Goal: Task Accomplishment & Management: Manage account settings

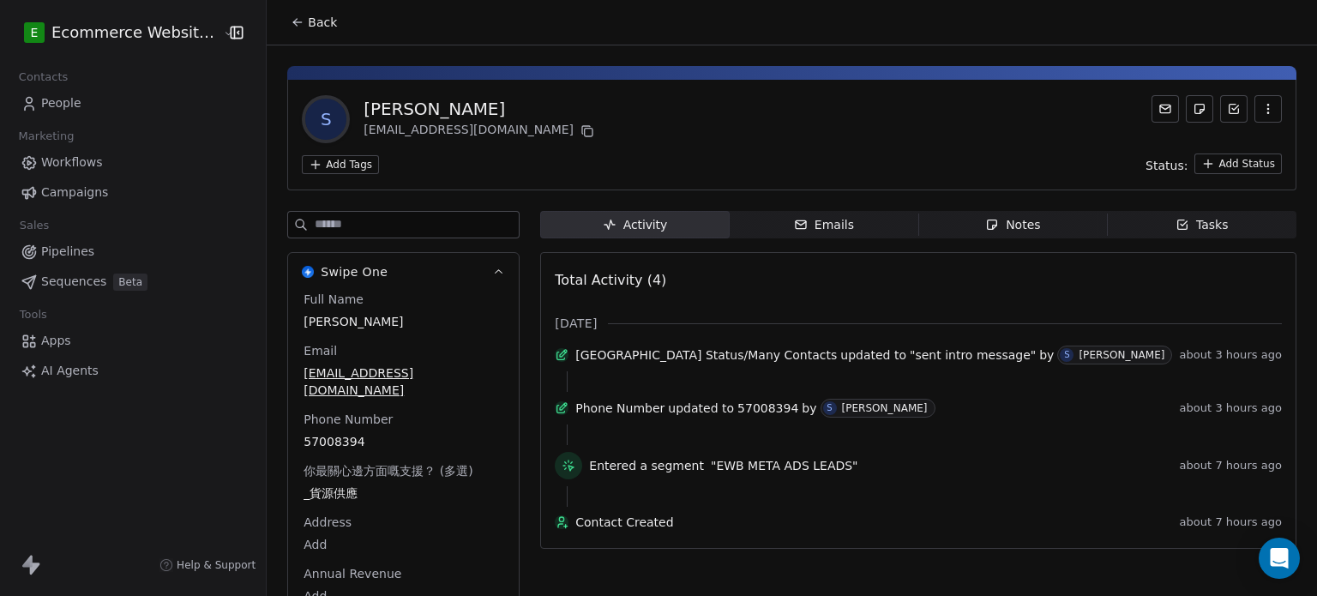
click at [284, 14] on button "Back" at bounding box center [313, 22] width 67 height 31
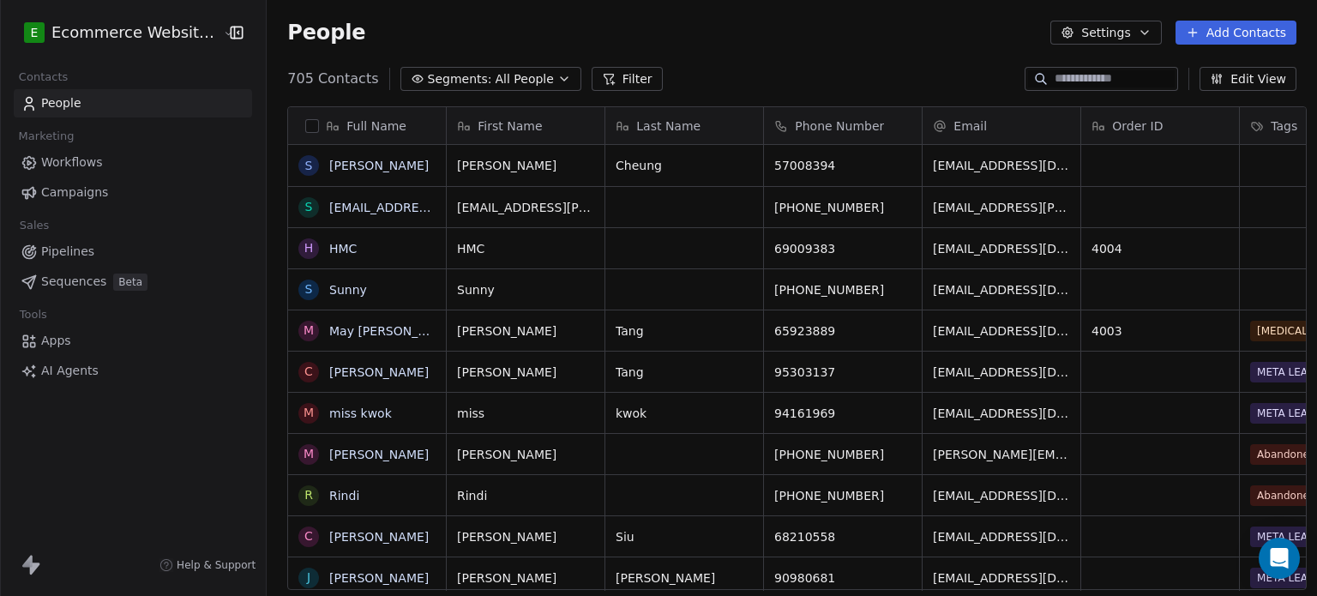
scroll to position [511, 1047]
click at [117, 244] on link "Pipelines" at bounding box center [133, 252] width 238 height 28
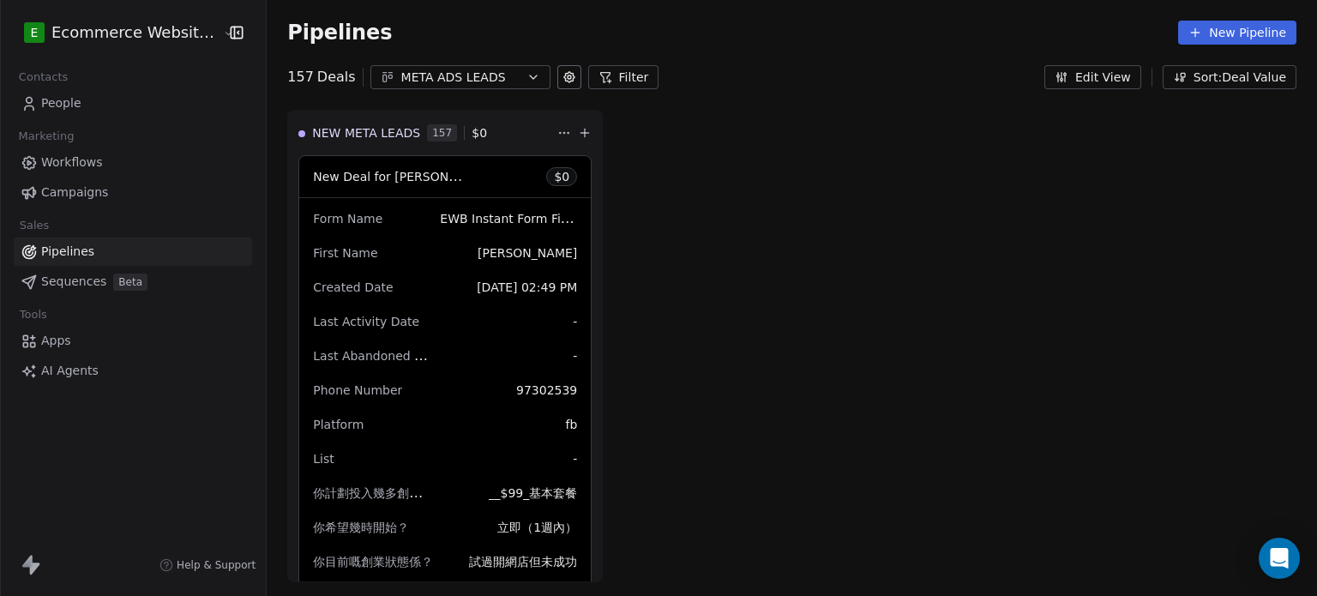
click at [453, 69] on div "META ADS LEADS" at bounding box center [460, 78] width 118 height 18
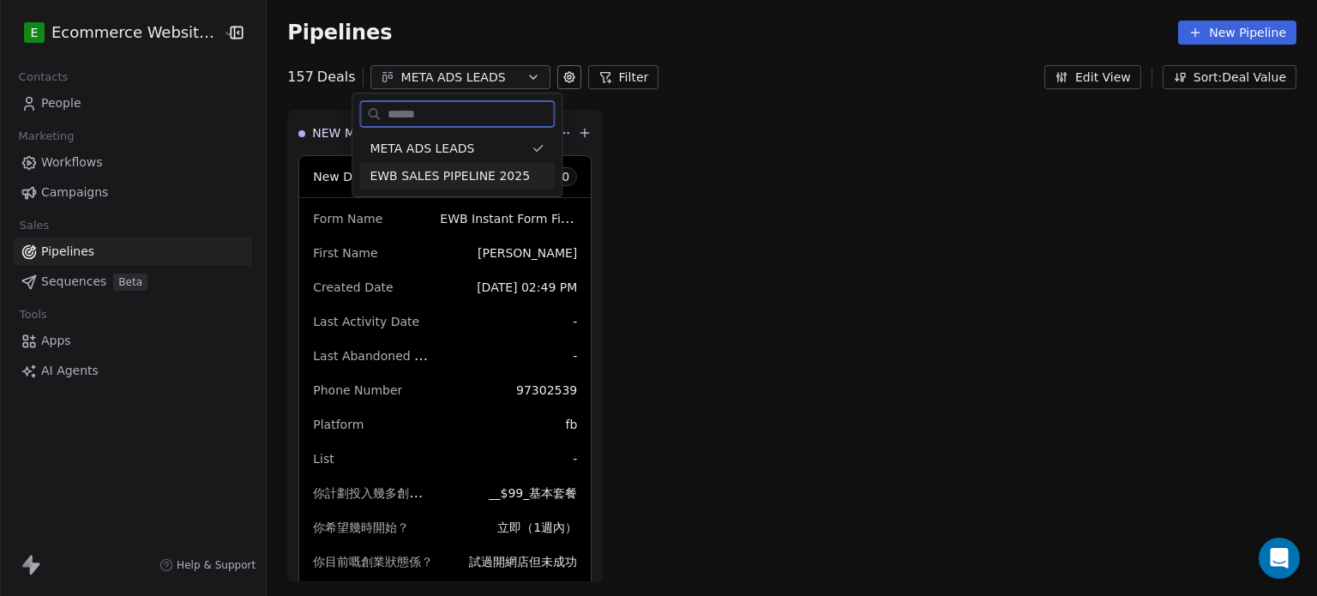
click at [454, 170] on span "EWB SALES PIPELINE 2025" at bounding box center [450, 176] width 160 height 18
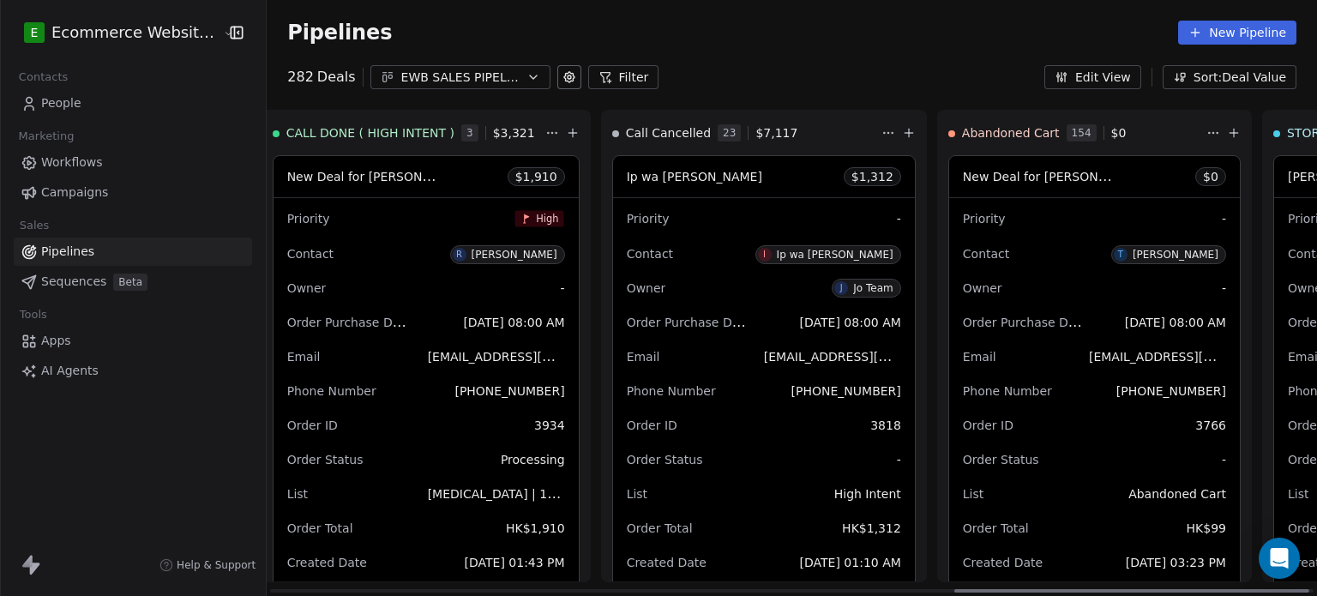
scroll to position [0, 2088]
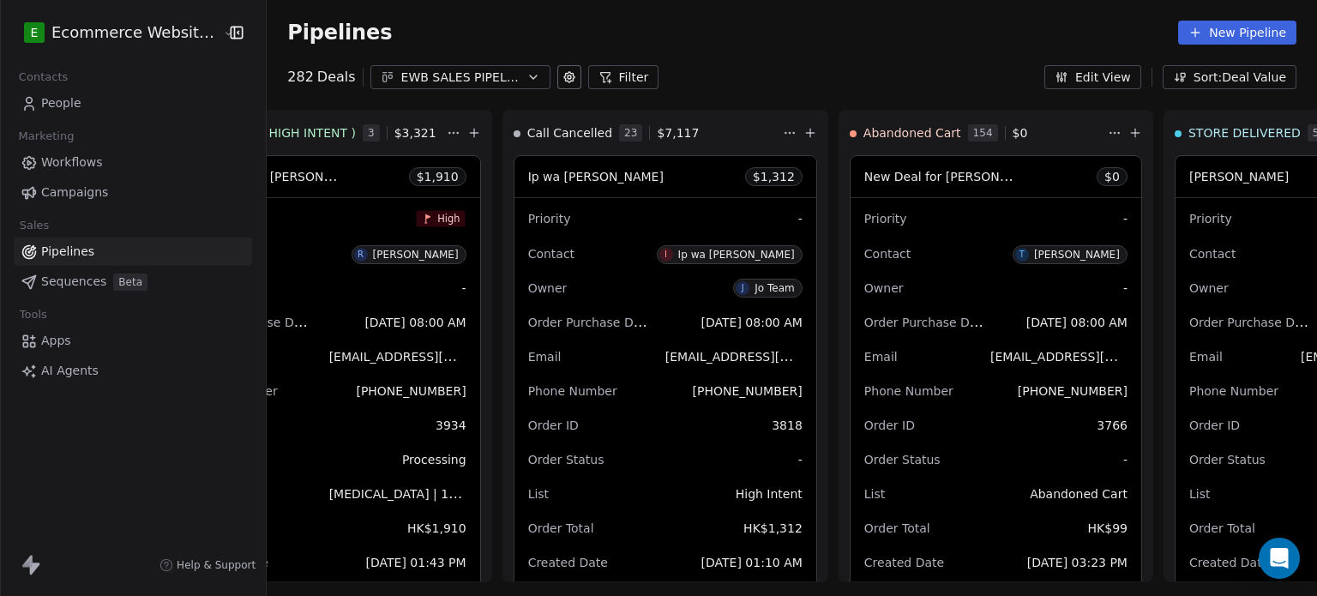
click at [415, 78] on div "EWB SALES PIPELINE 2025" at bounding box center [460, 78] width 118 height 18
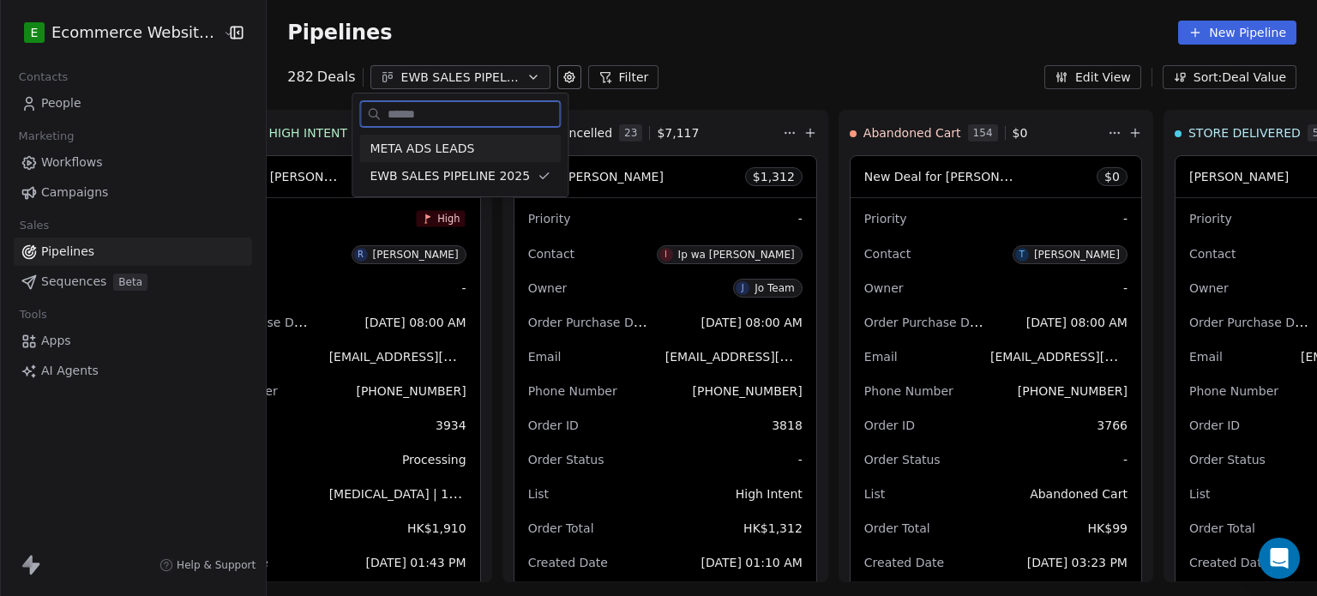
click at [422, 138] on div "META ADS LEADS" at bounding box center [459, 148] width 201 height 27
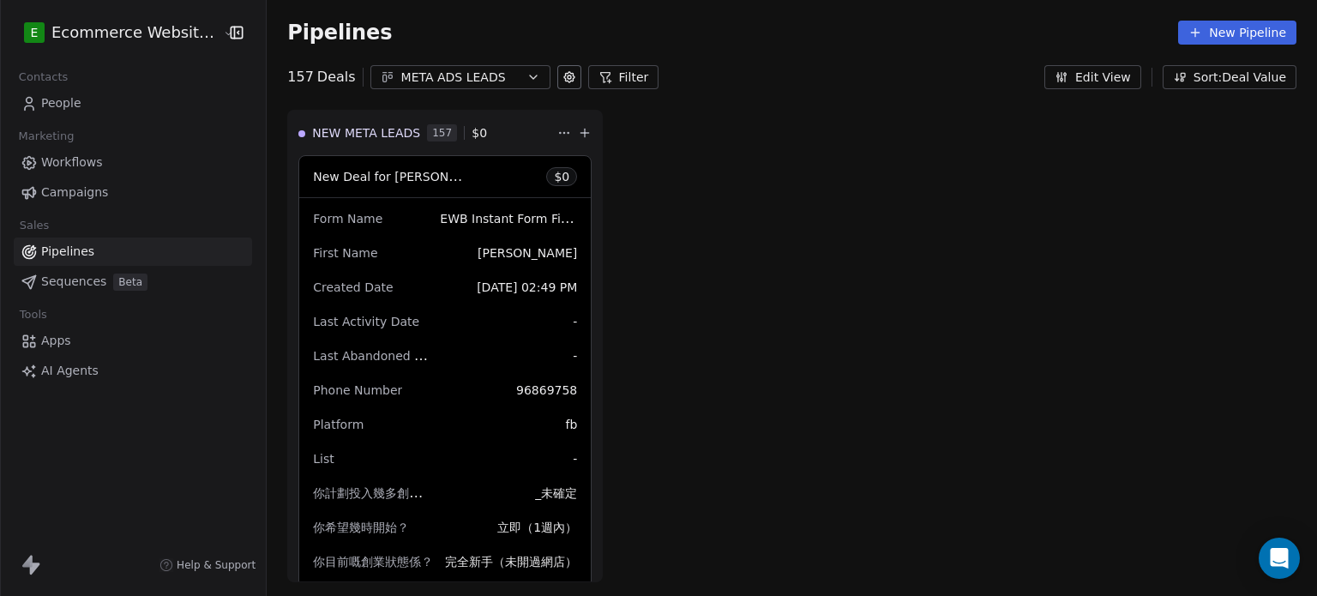
click at [119, 98] on link "People" at bounding box center [133, 103] width 238 height 28
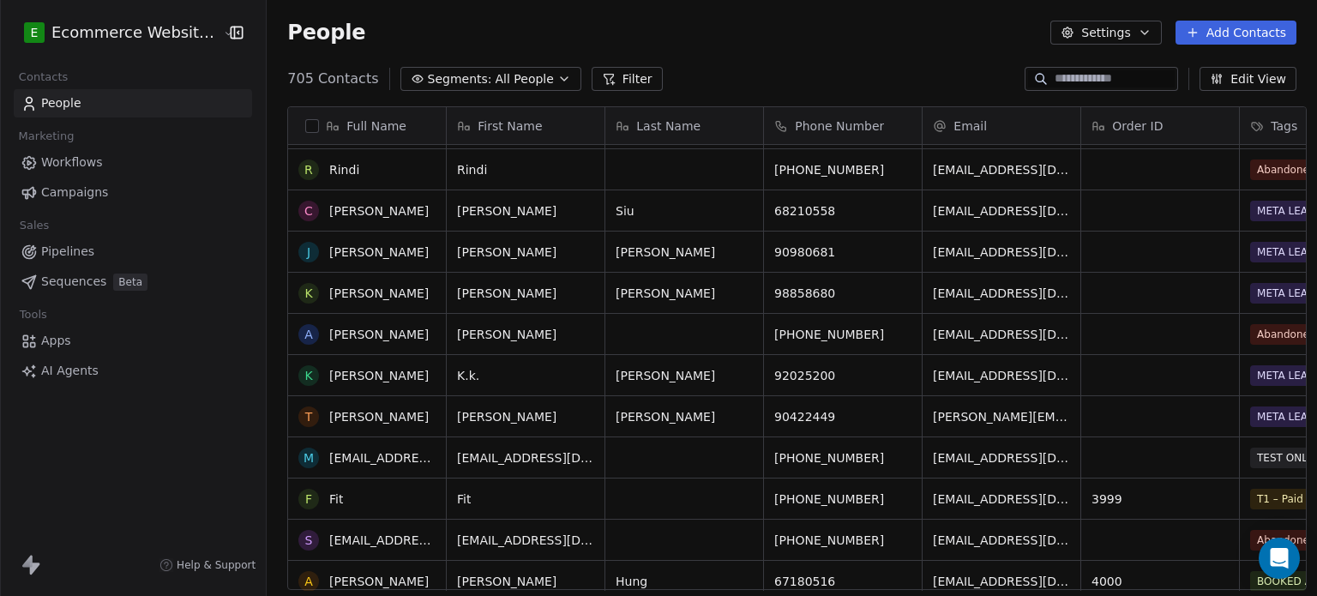
scroll to position [367, 0]
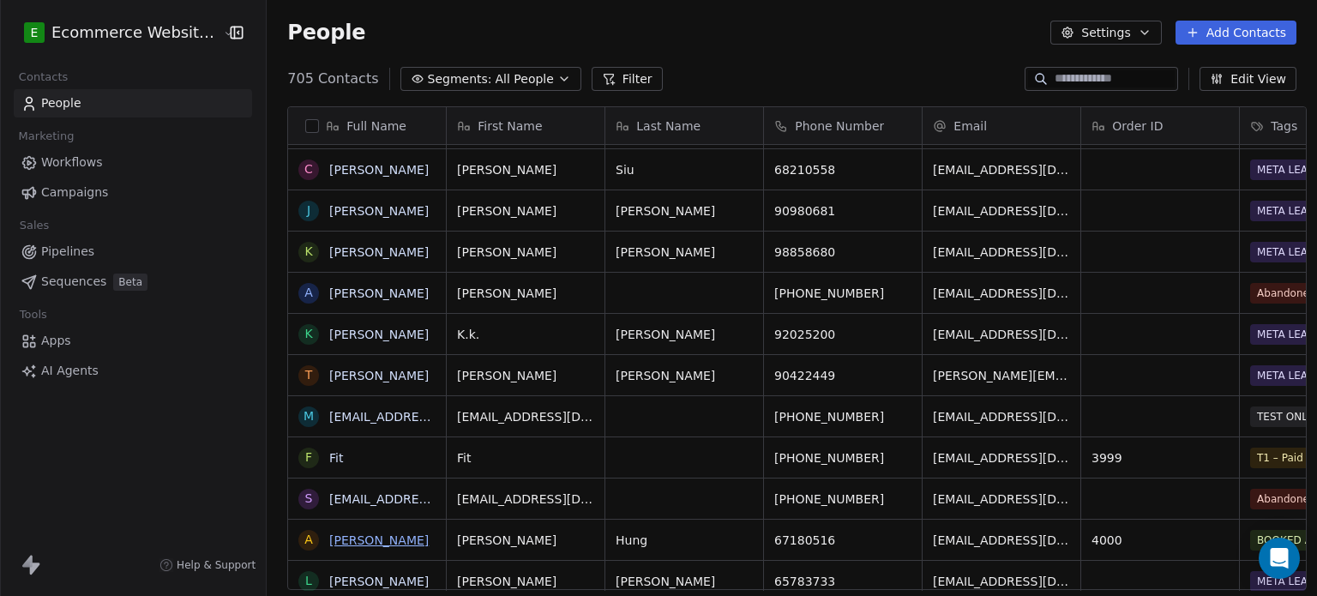
drag, startPoint x: 340, startPoint y: 510, endPoint x: 359, endPoint y: 538, distance: 33.8
click at [359, 538] on link "[PERSON_NAME]" at bounding box center [378, 540] width 99 height 14
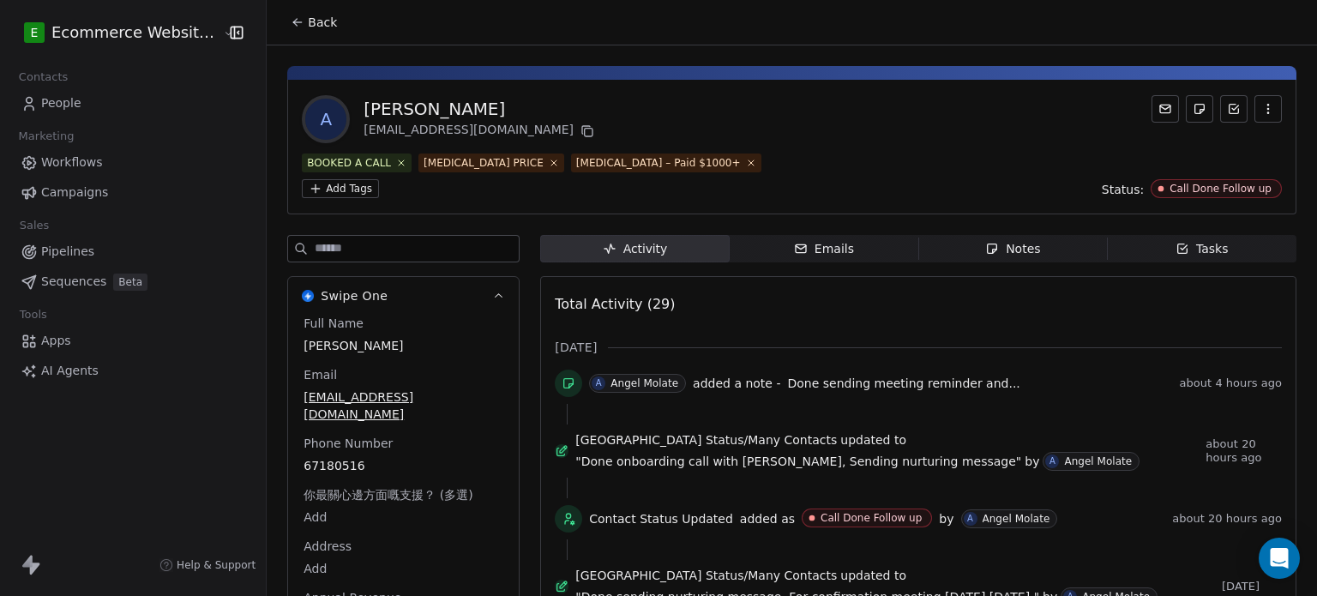
click at [642, 159] on html "E Ecommerce Website Builder Contacts People Marketing Workflows Campaigns Sales…" at bounding box center [658, 298] width 1317 height 596
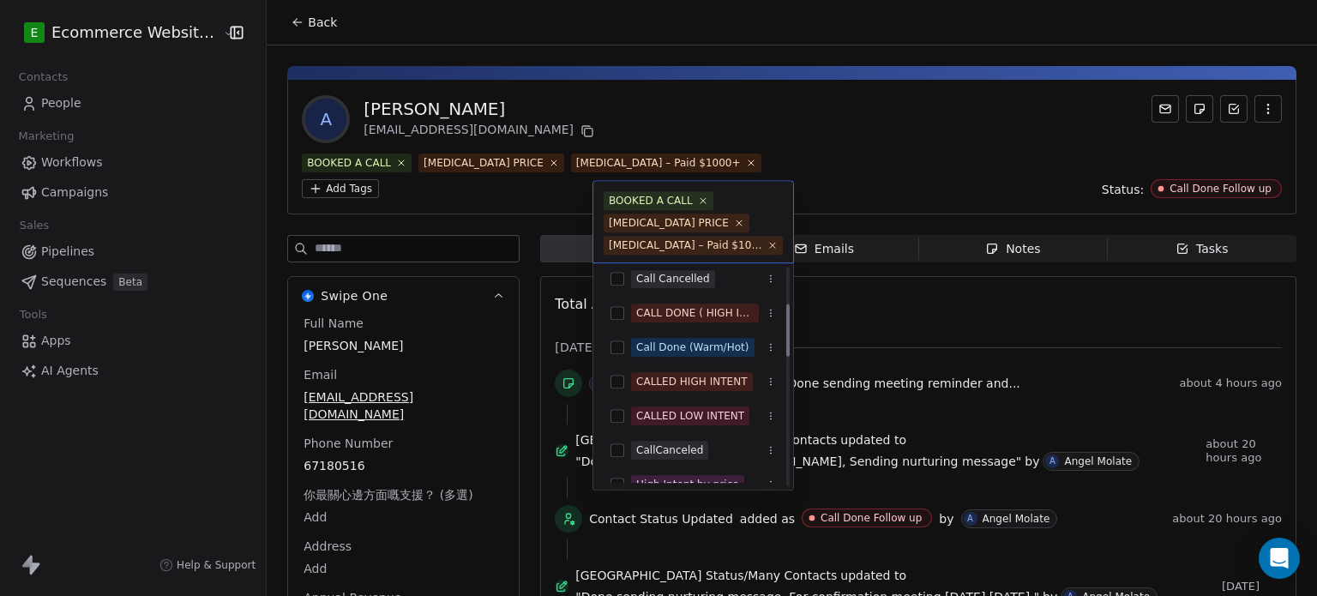
scroll to position [139, 0]
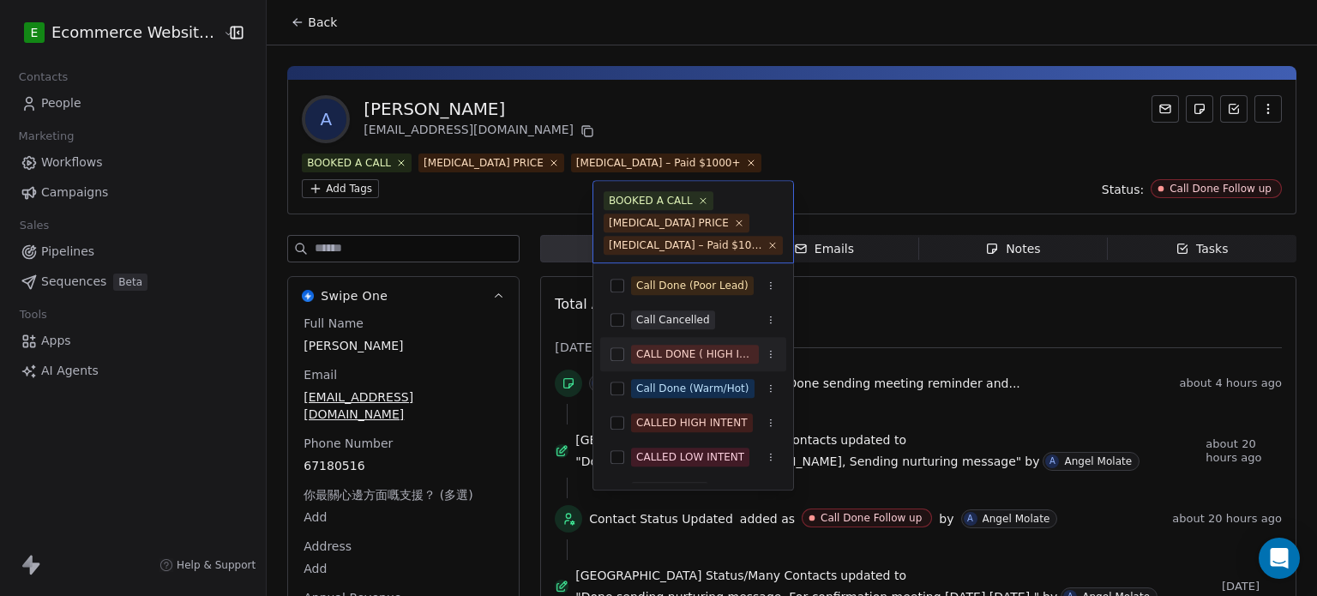
click at [689, 346] on div "CALL DONE ( HIGH INTENT )" at bounding box center [694, 353] width 117 height 15
click at [871, 132] on html "E Ecommerce Website Builder Contacts People Marketing Workflows Campaigns Sales…" at bounding box center [658, 298] width 1317 height 596
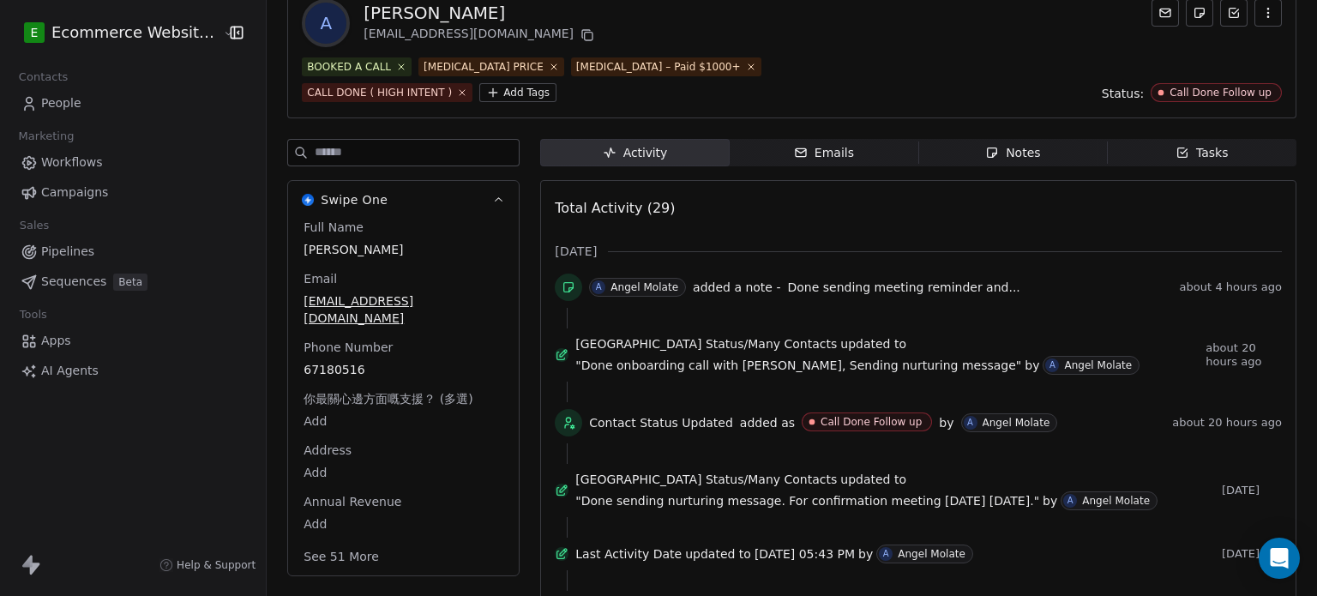
scroll to position [103, 0]
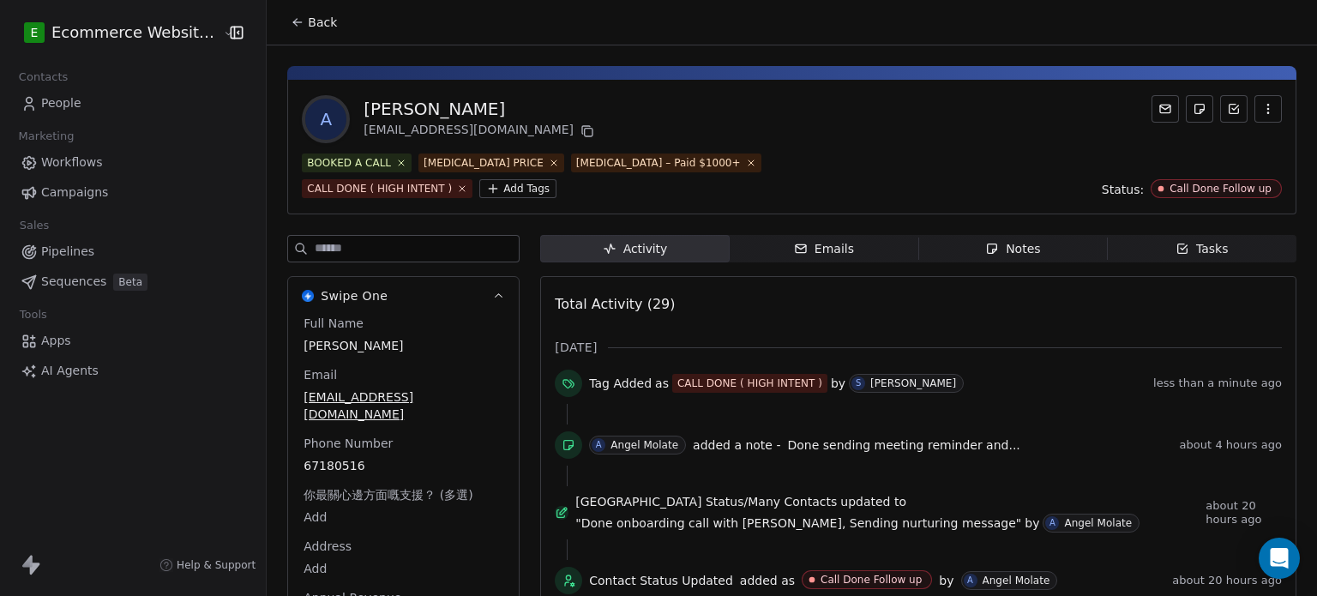
click at [823, 252] on div "Emails" at bounding box center [824, 249] width 60 height 18
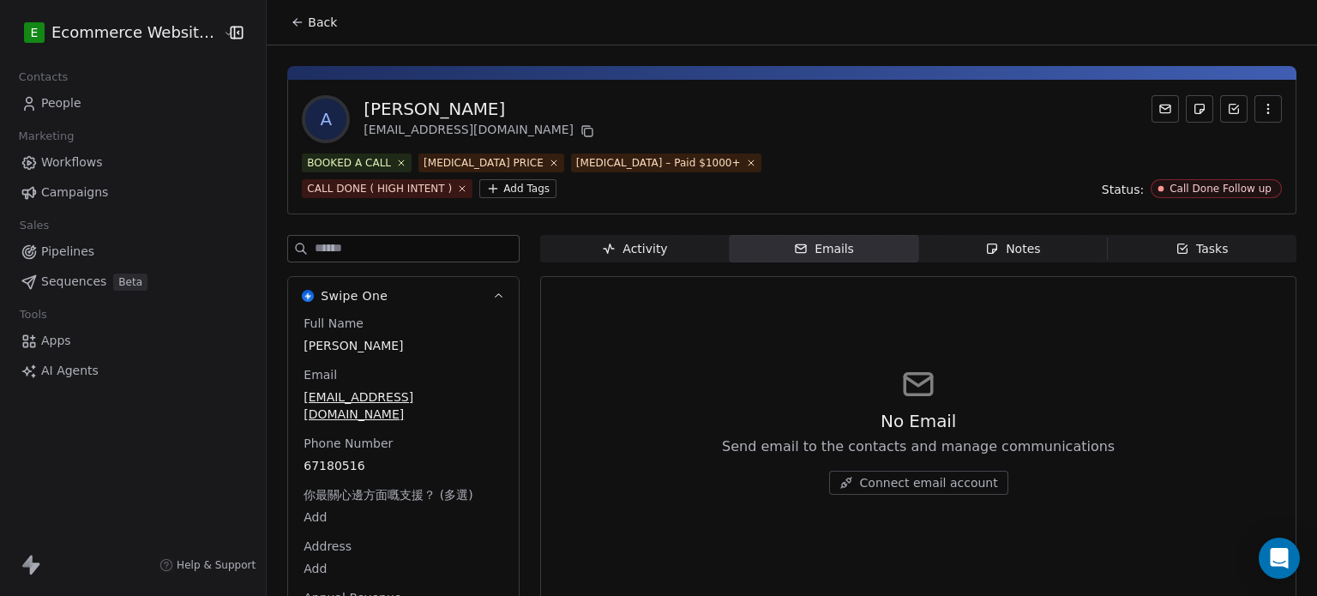
click at [998, 236] on span "Notes Notes" at bounding box center [1012, 248] width 189 height 27
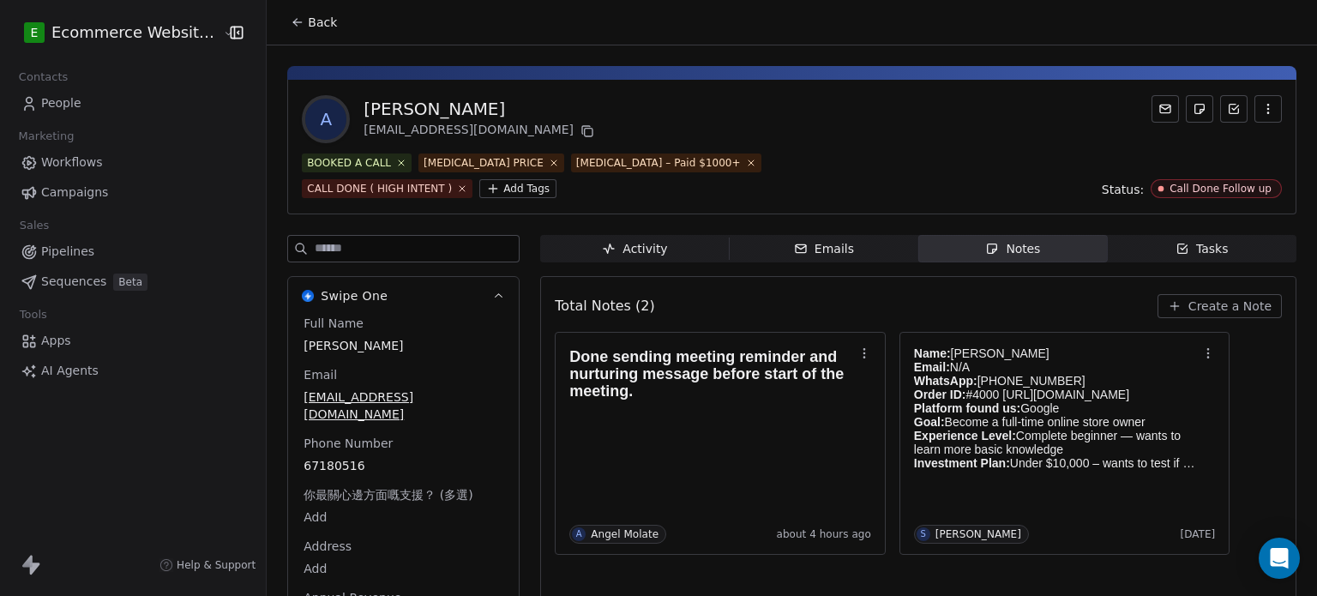
click at [1149, 229] on div "A Aiko Hung Hung a67180516@gmail.com BOOKED A CALL T3 PRICE T3 – Paid $1000+ CA…" at bounding box center [792, 363] width 1050 height 637
click at [1176, 247] on icon "button" at bounding box center [1183, 249] width 14 height 14
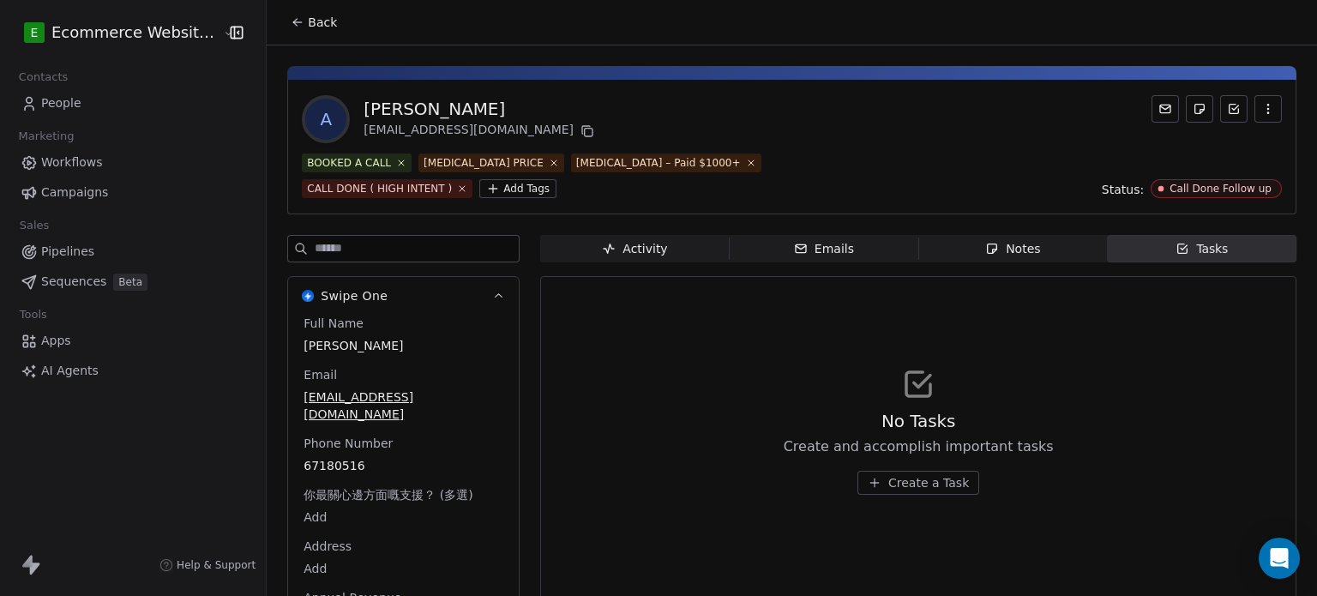
click at [1042, 246] on span "Notes Notes" at bounding box center [1012, 248] width 189 height 27
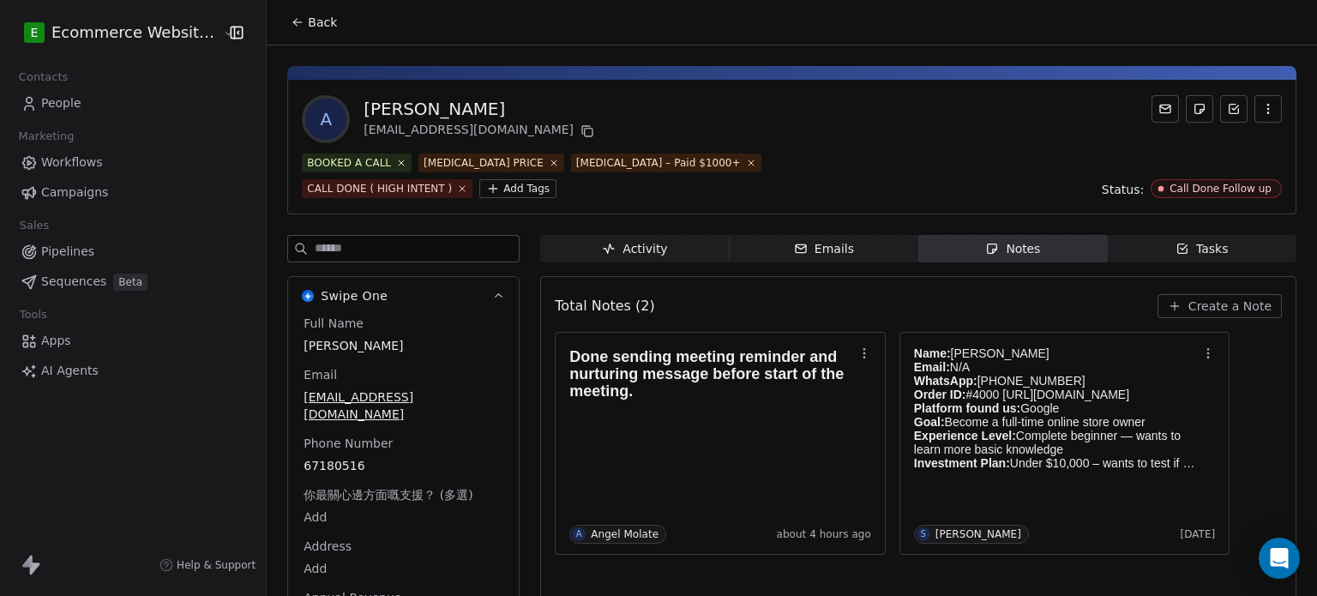
click at [1135, 246] on span "Tasks Tasks" at bounding box center [1202, 248] width 189 height 27
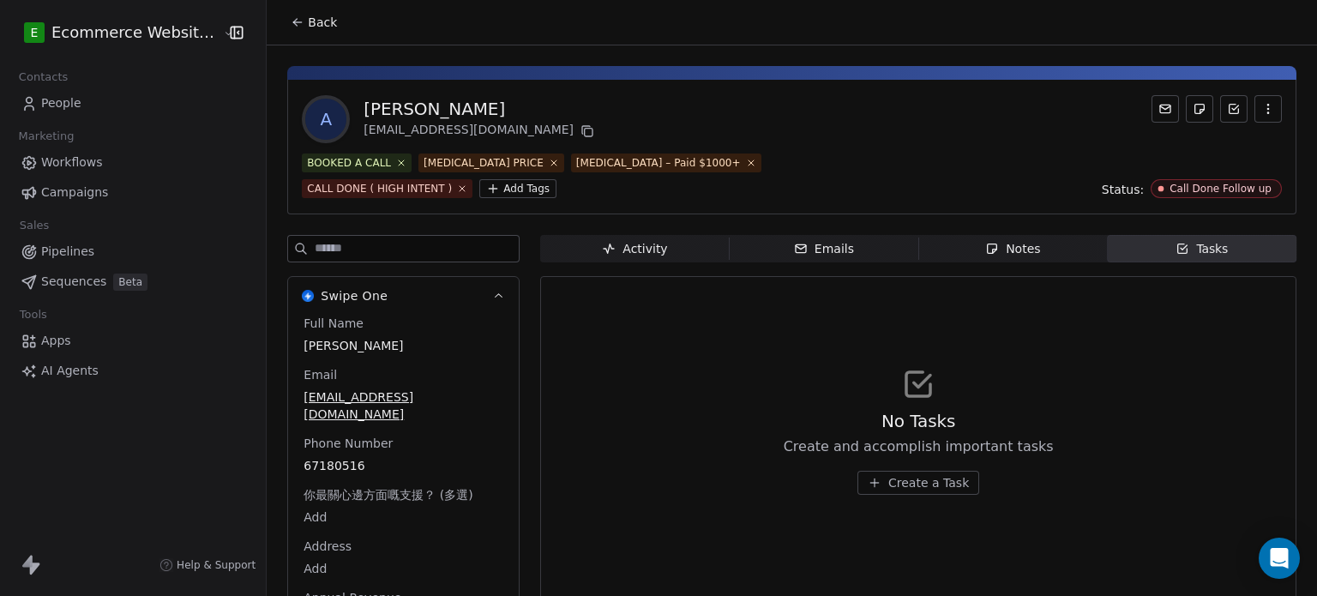
click at [632, 251] on div "Activity" at bounding box center [634, 249] width 65 height 18
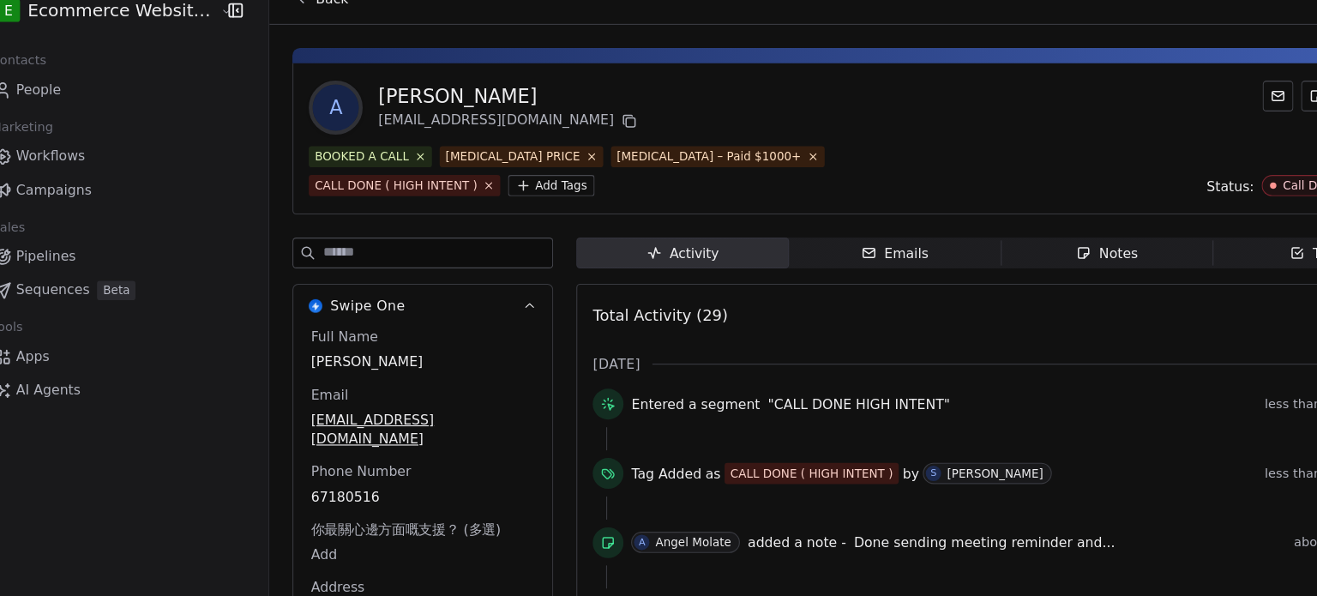
click at [848, 129] on div "A Aiko Hung Hung a67180516@gmail.com" at bounding box center [792, 119] width 980 height 48
click at [292, 162] on html "E Ecommerce Website Builder Contacts People Marketing Workflows Campaigns Sales…" at bounding box center [658, 298] width 1317 height 596
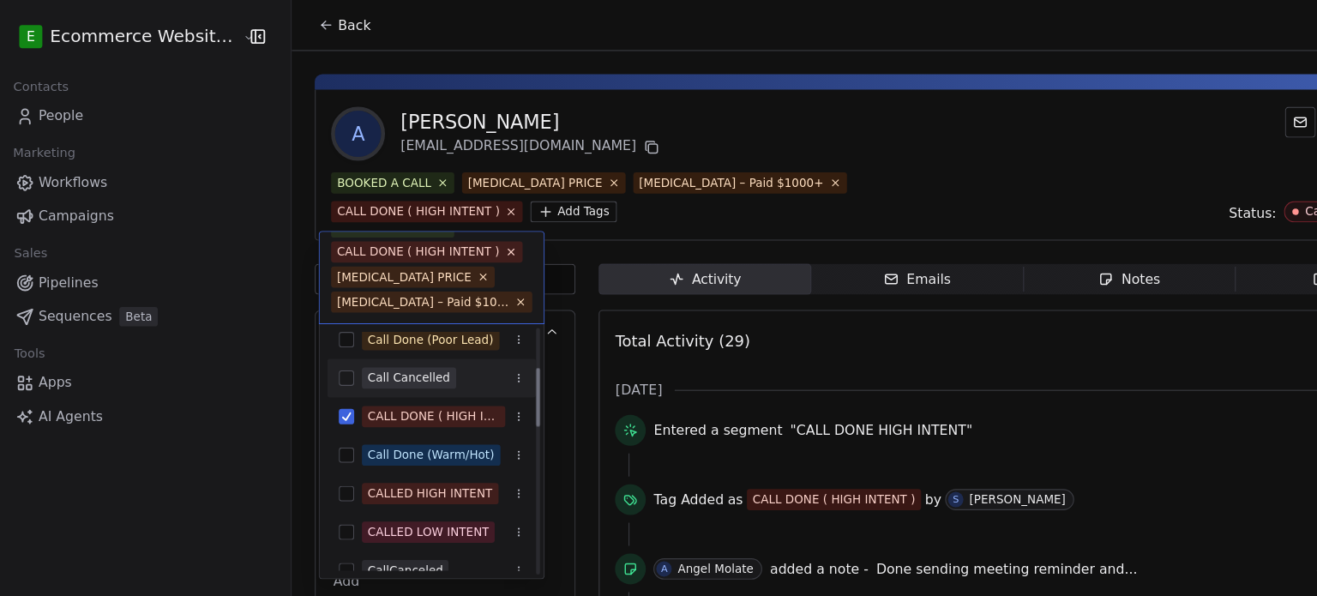
scroll to position [149, 0]
click at [425, 401] on div "Call Done (Warm/Hot)" at bounding box center [390, 403] width 113 height 15
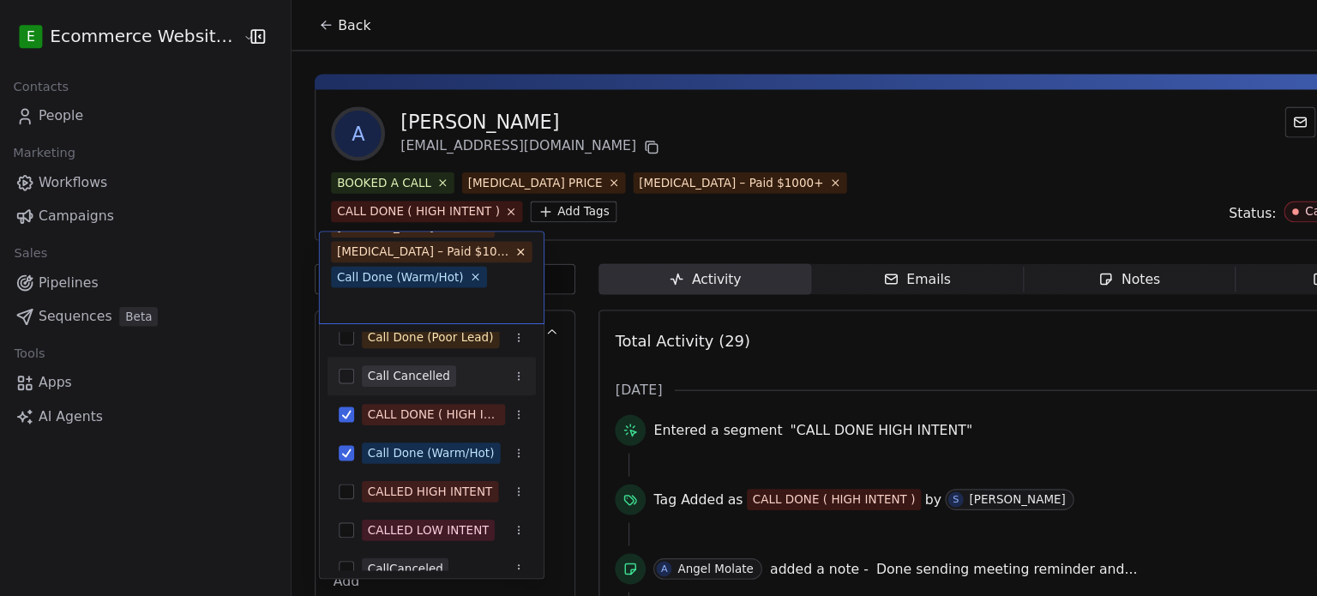
click at [588, 186] on html "E Ecommerce Website Builder Contacts People Marketing Workflows Campaigns Sales…" at bounding box center [658, 298] width 1317 height 596
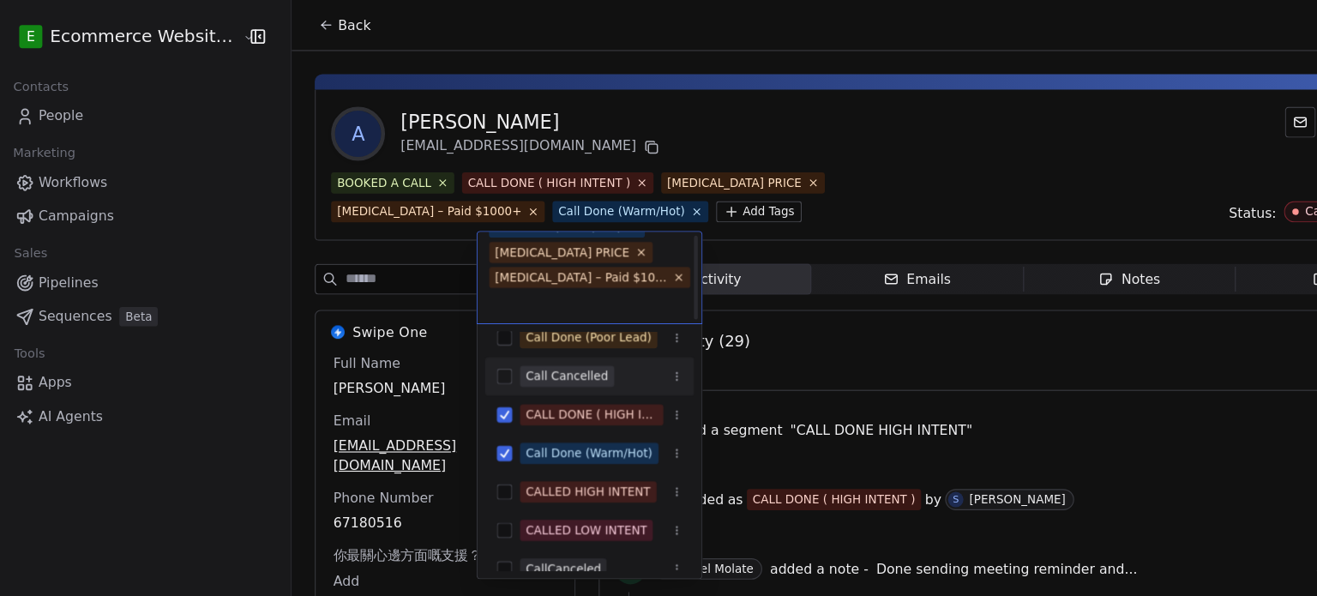
scroll to position [0, 0]
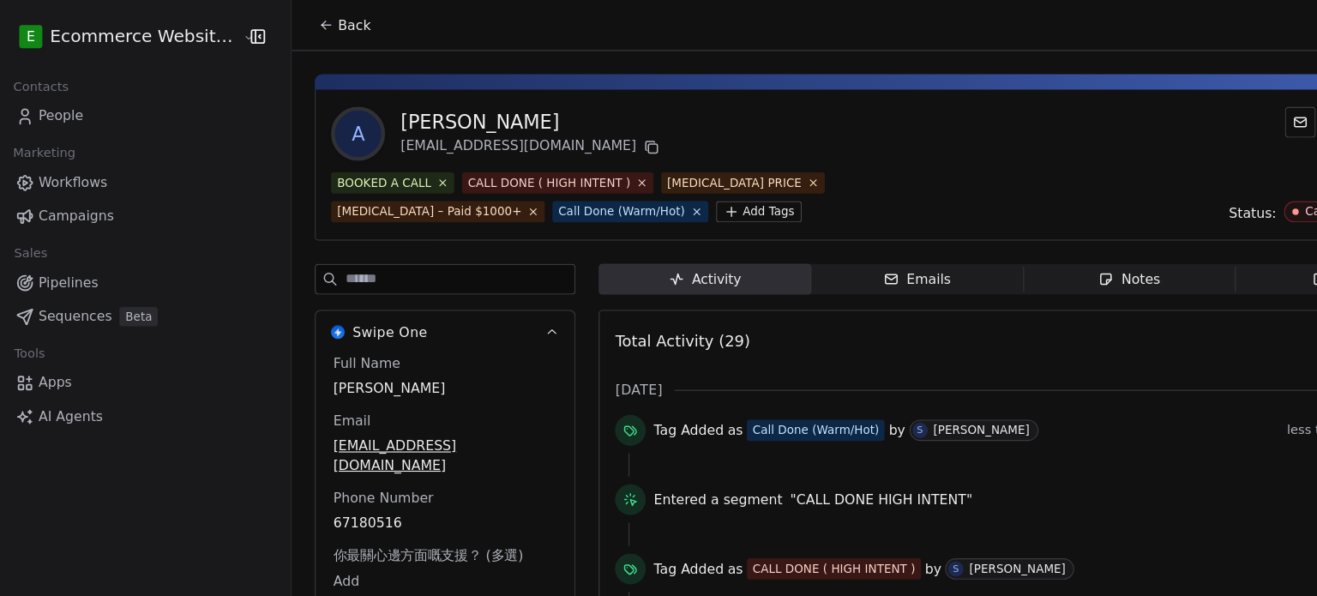
click at [475, 188] on html "E Ecommerce Website Builder Contacts People Marketing Workflows Campaigns Sales…" at bounding box center [658, 298] width 1317 height 596
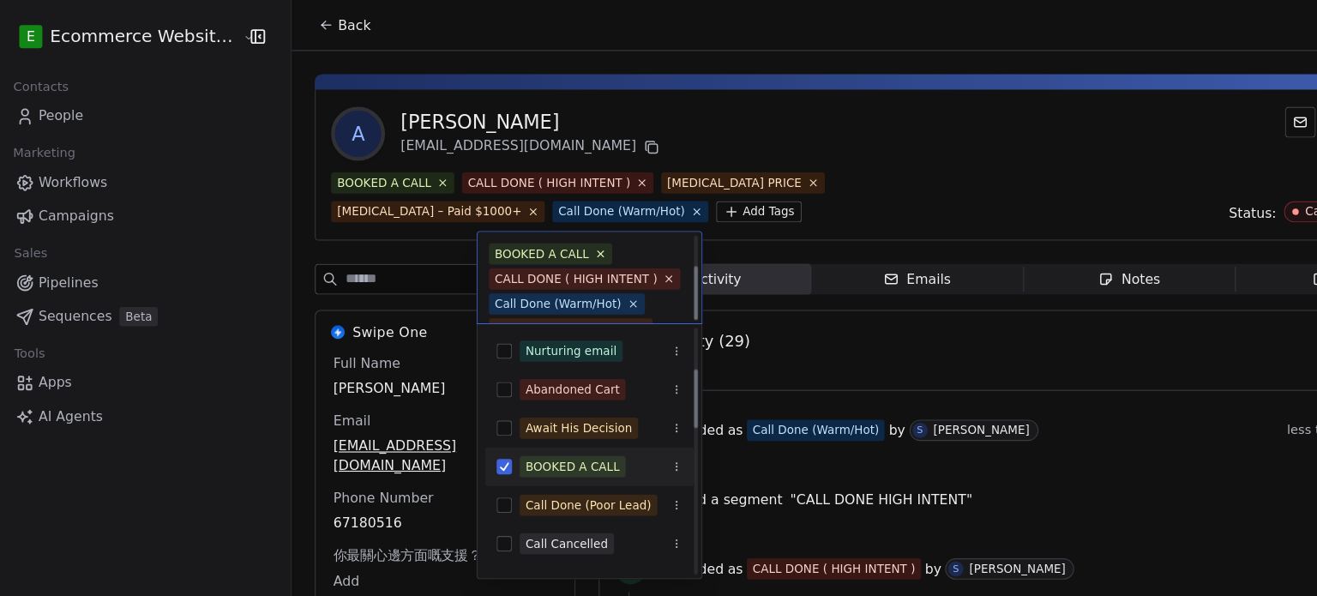
scroll to position [149, 0]
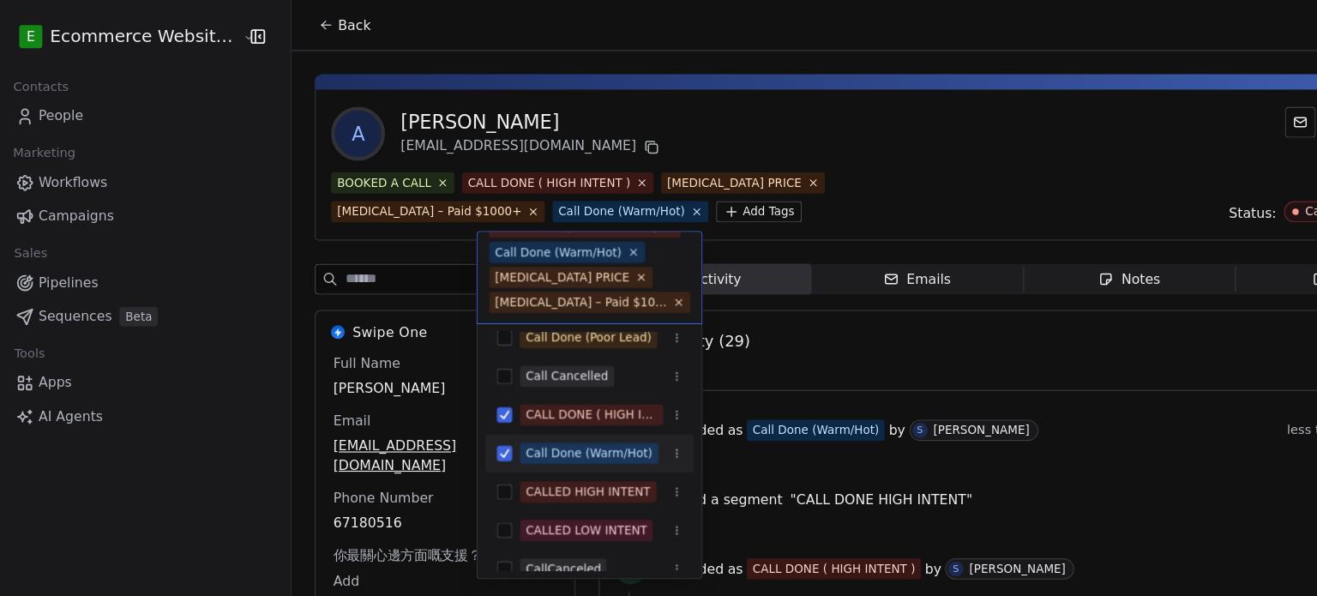
click at [460, 406] on button "Suggestions" at bounding box center [456, 404] width 14 height 14
click at [459, 429] on div "CALLED HIGH INTENT" at bounding box center [532, 437] width 186 height 27
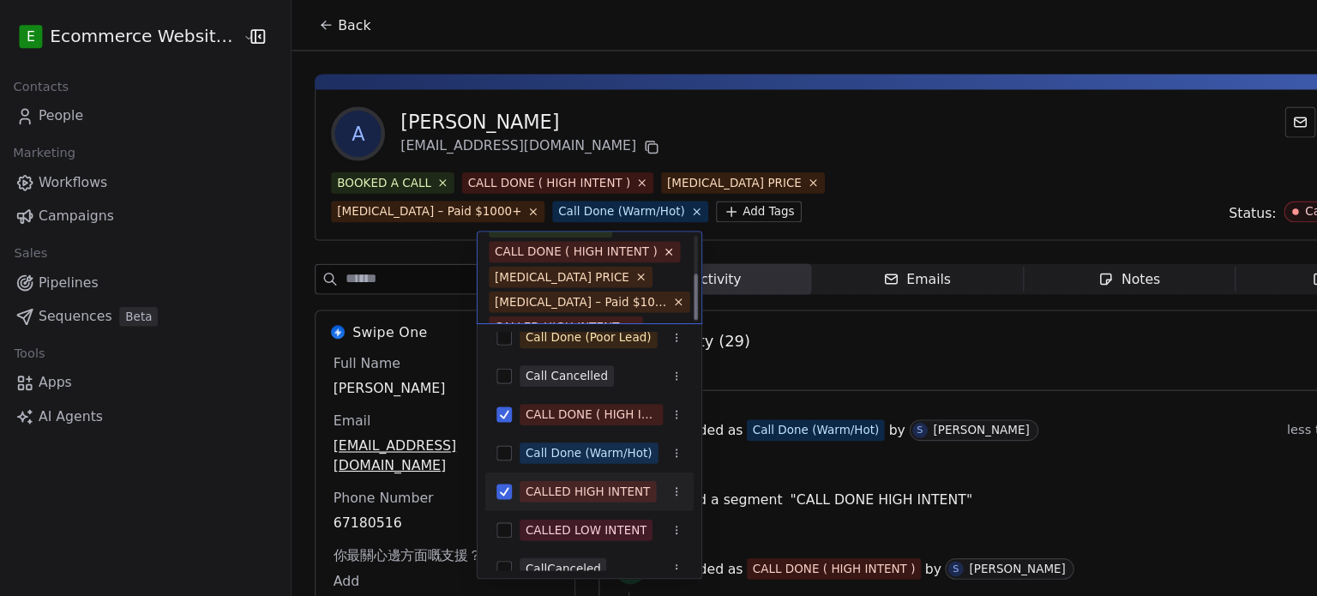
scroll to position [69, 0]
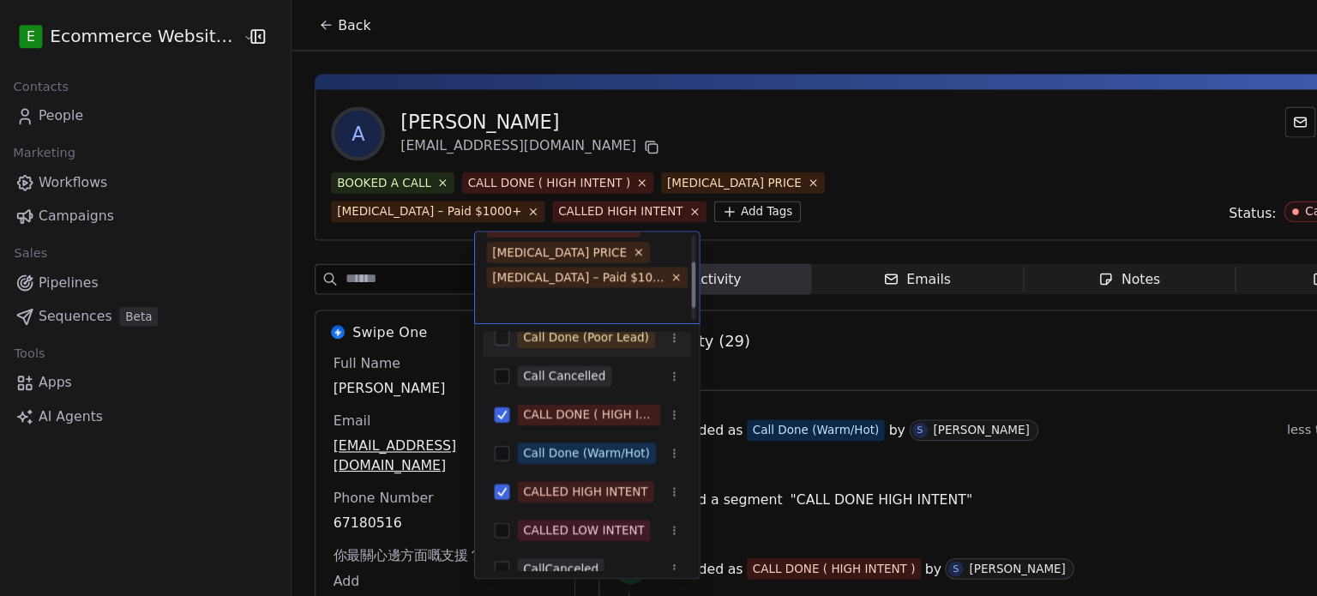
click at [740, 182] on html "E Ecommerce Website Builder Contacts People Marketing Workflows Campaigns Sales…" at bounding box center [658, 298] width 1317 height 596
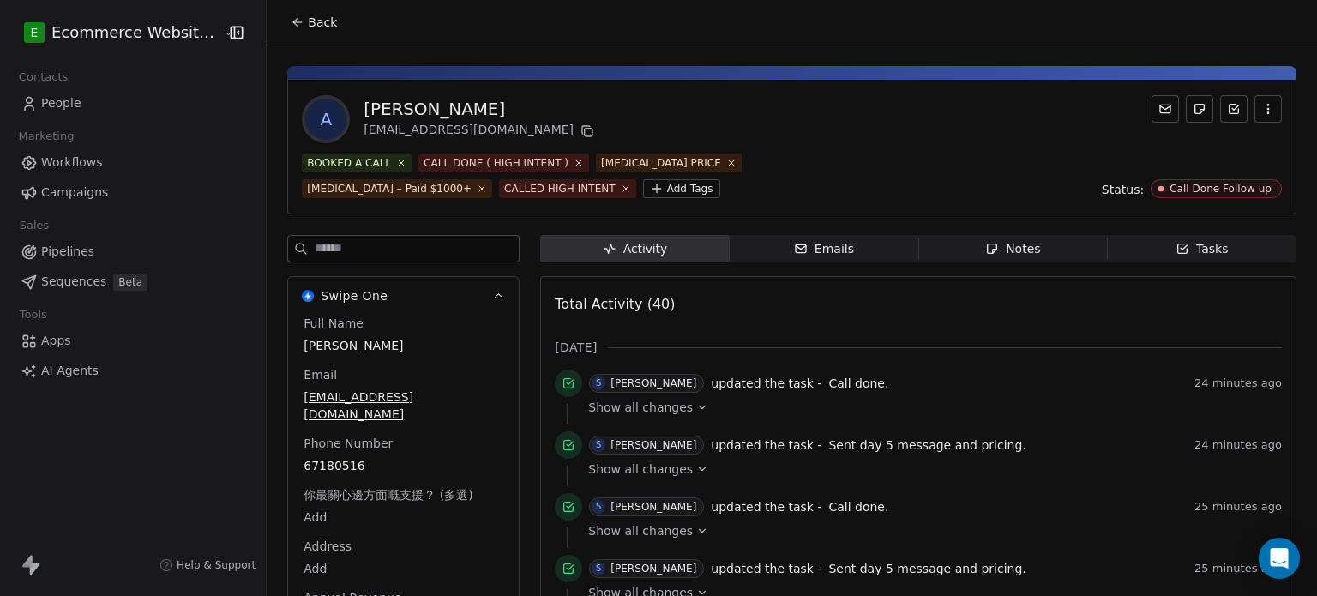
click at [477, 182] on html "E Ecommerce Website Builder Contacts People Marketing Workflows Campaigns Sales…" at bounding box center [658, 298] width 1317 height 596
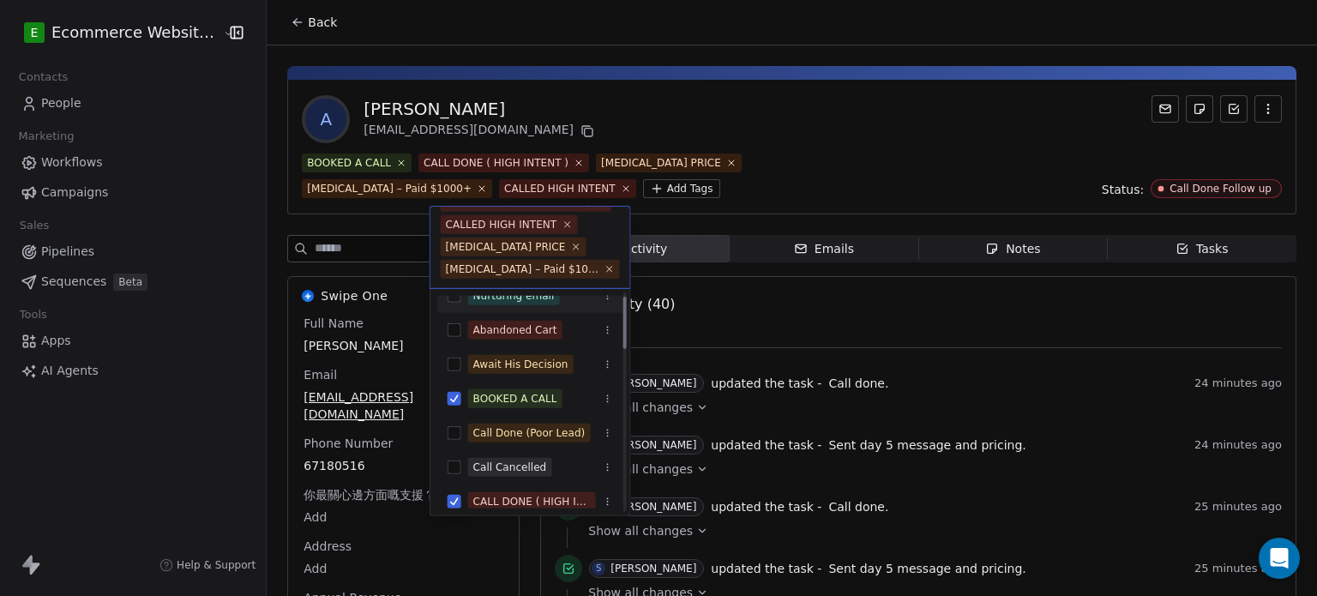
scroll to position [0, 0]
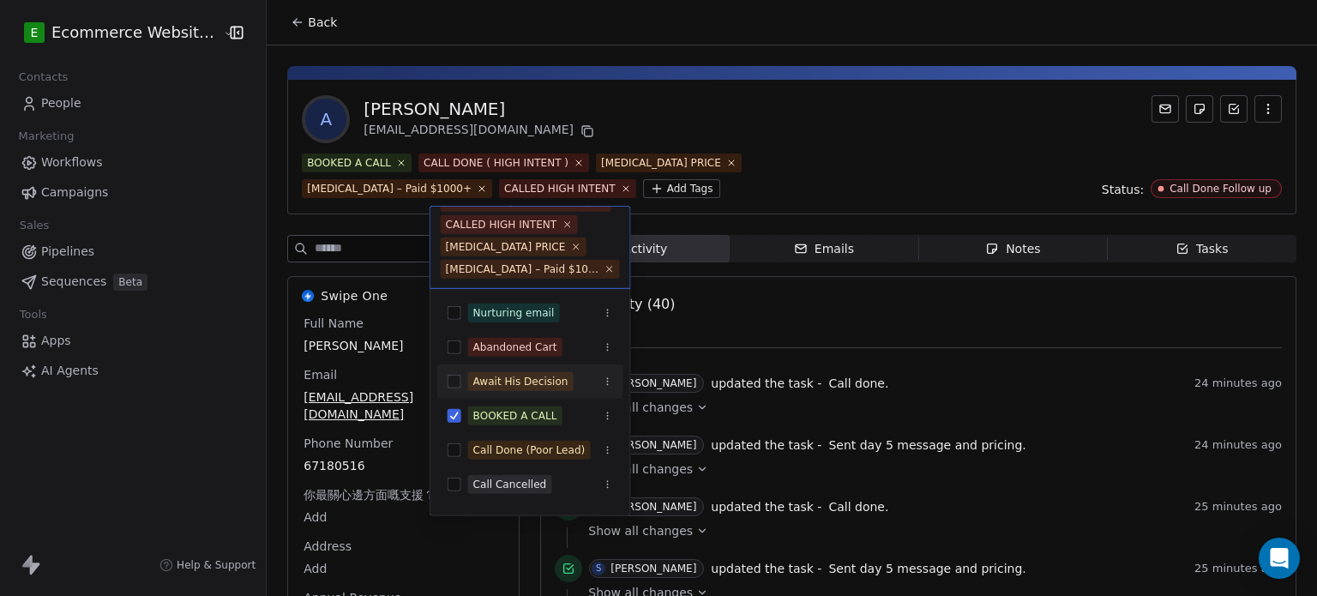
click at [767, 195] on html "E Ecommerce Website Builder Contacts People Marketing Workflows Campaigns Sales…" at bounding box center [658, 298] width 1317 height 596
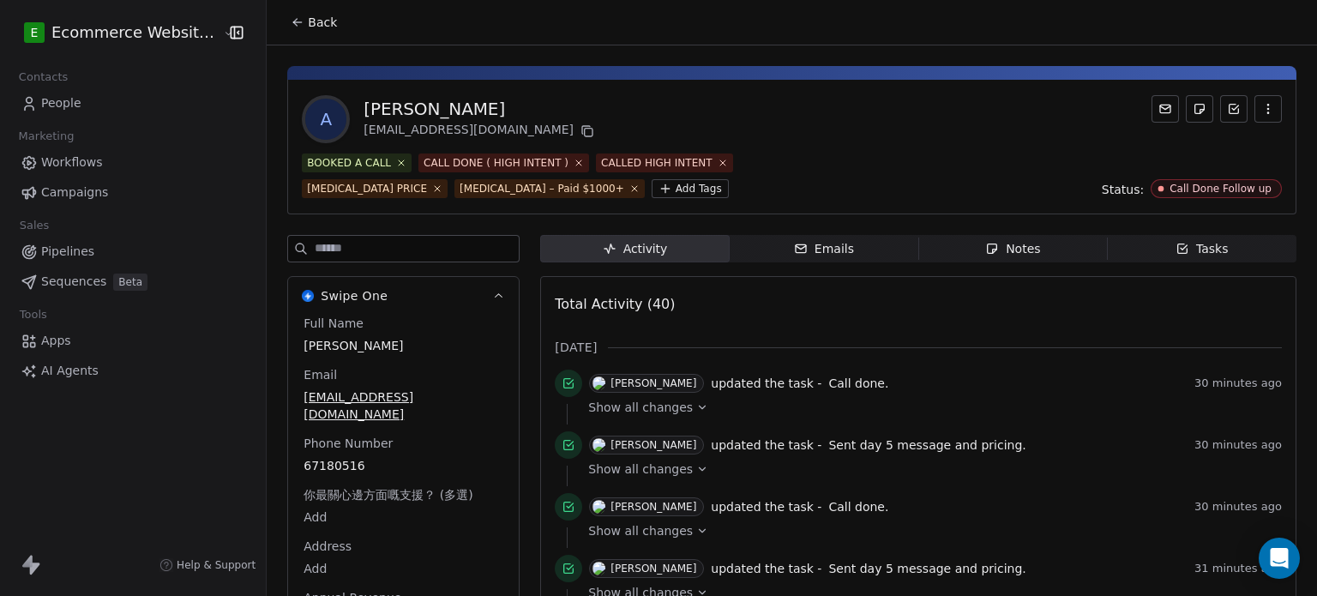
click at [299, 13] on button "Back" at bounding box center [313, 22] width 67 height 31
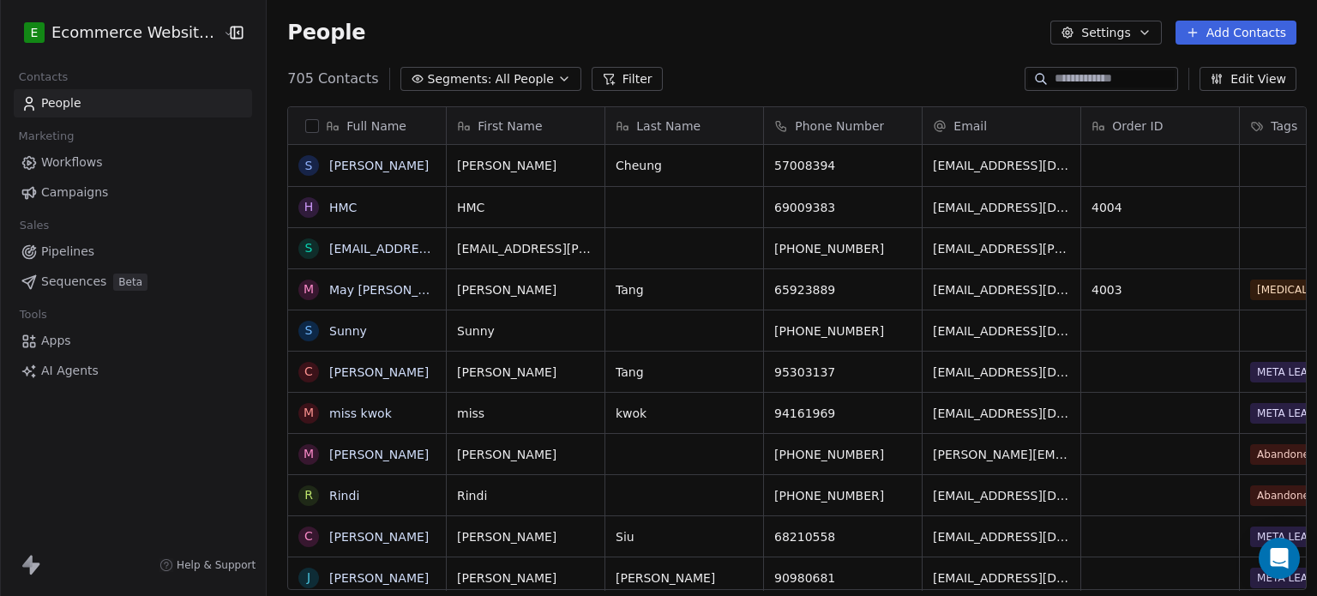
click at [1124, 79] on input at bounding box center [1115, 78] width 120 height 17
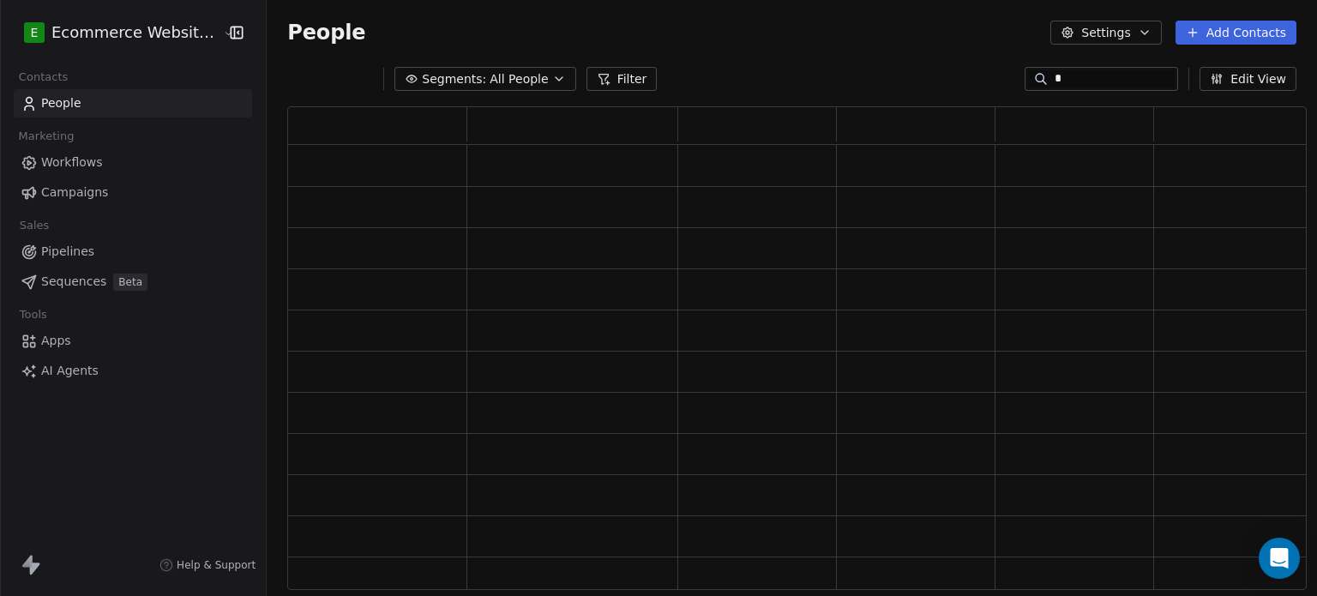
scroll to position [470, 1006]
type input "****"
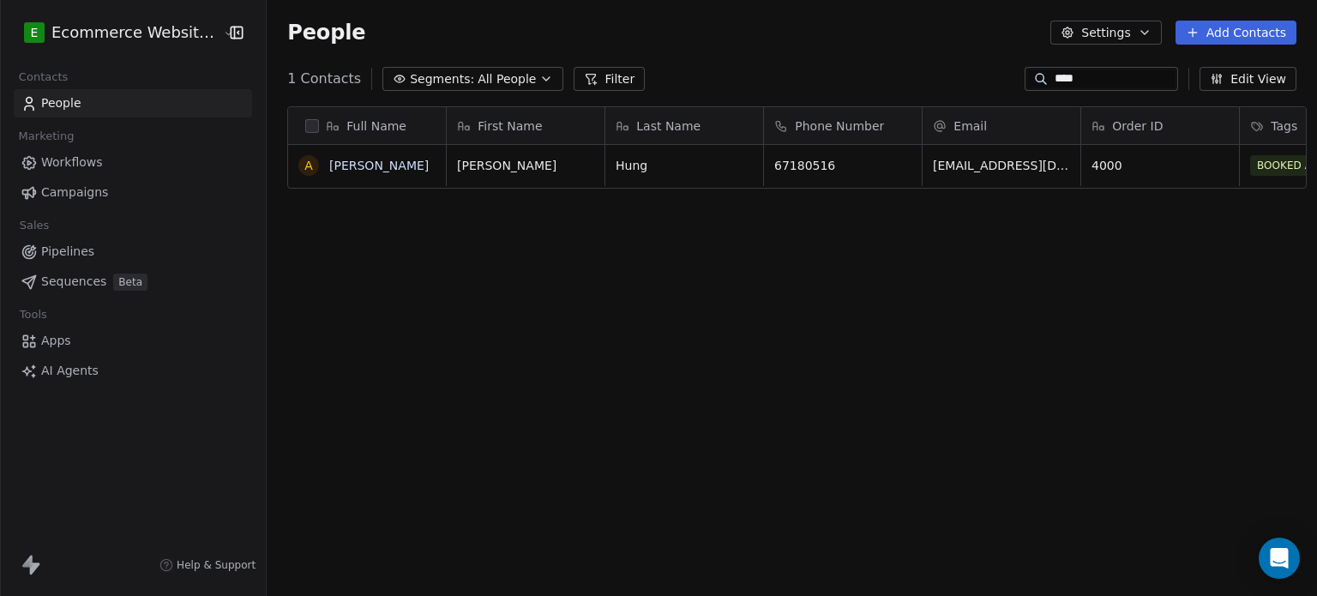
scroll to position [511, 1047]
click at [377, 166] on link "[PERSON_NAME]" at bounding box center [378, 166] width 99 height 14
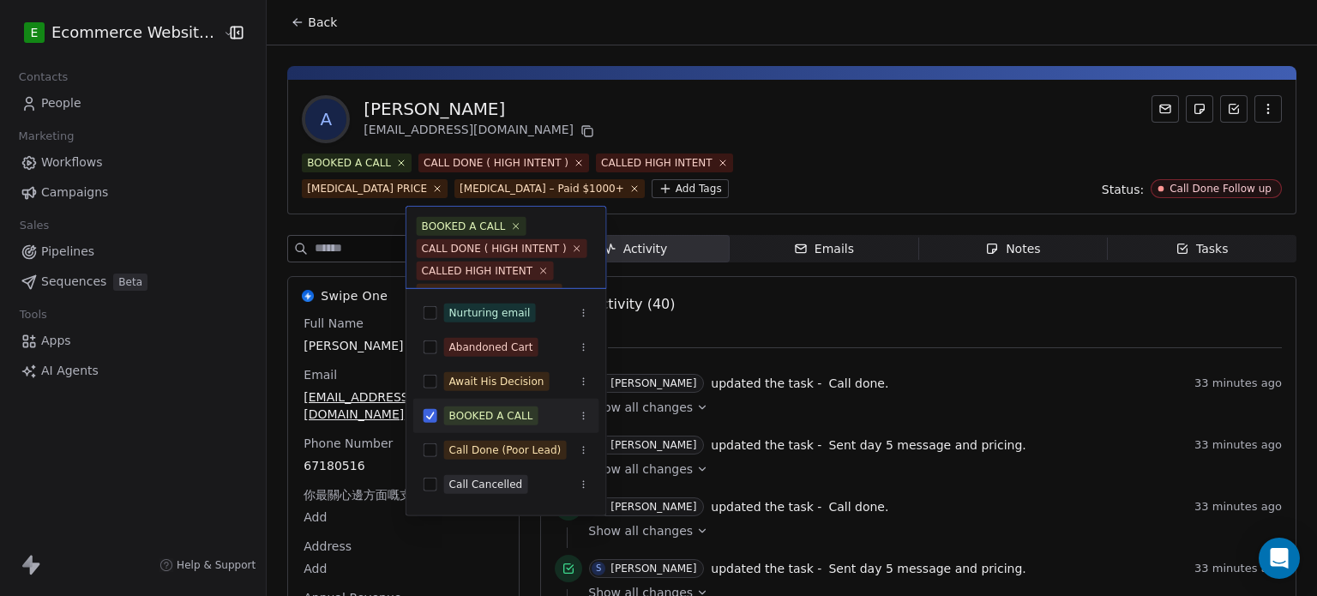
click at [430, 185] on html "E Ecommerce Website Builder Contacts People Marketing Workflows Campaigns Sales…" at bounding box center [658, 298] width 1317 height 596
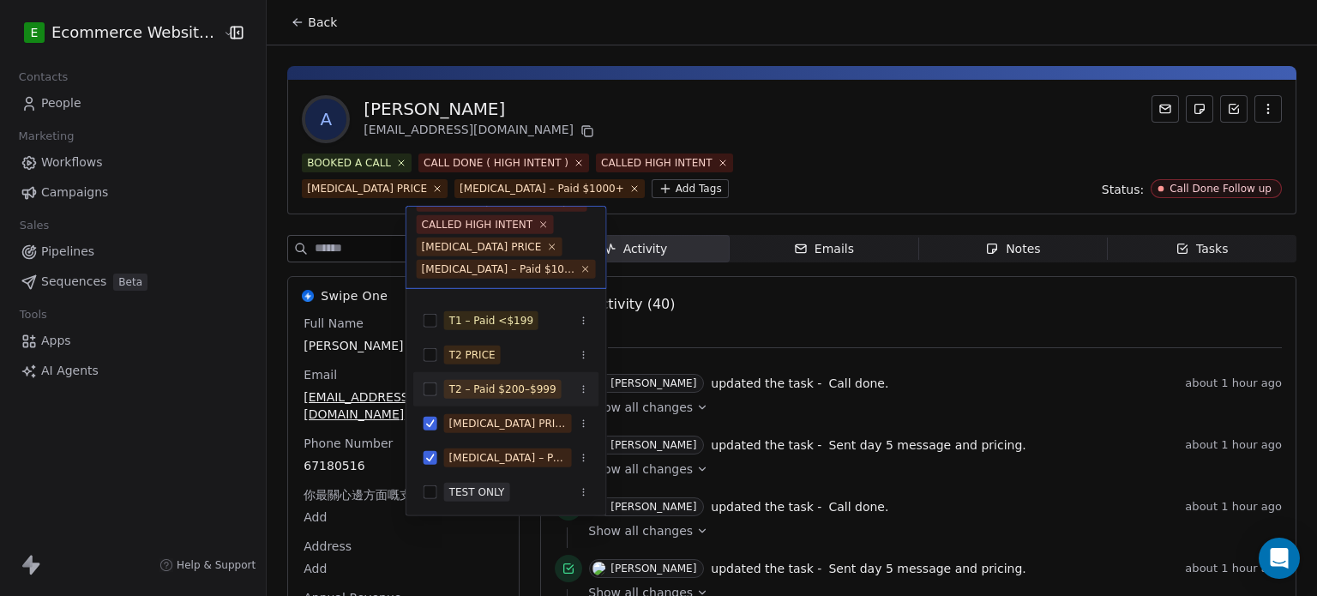
click at [751, 80] on html "E Ecommerce Website Builder Contacts People Marketing Workflows Campaigns Sales…" at bounding box center [658, 298] width 1317 height 596
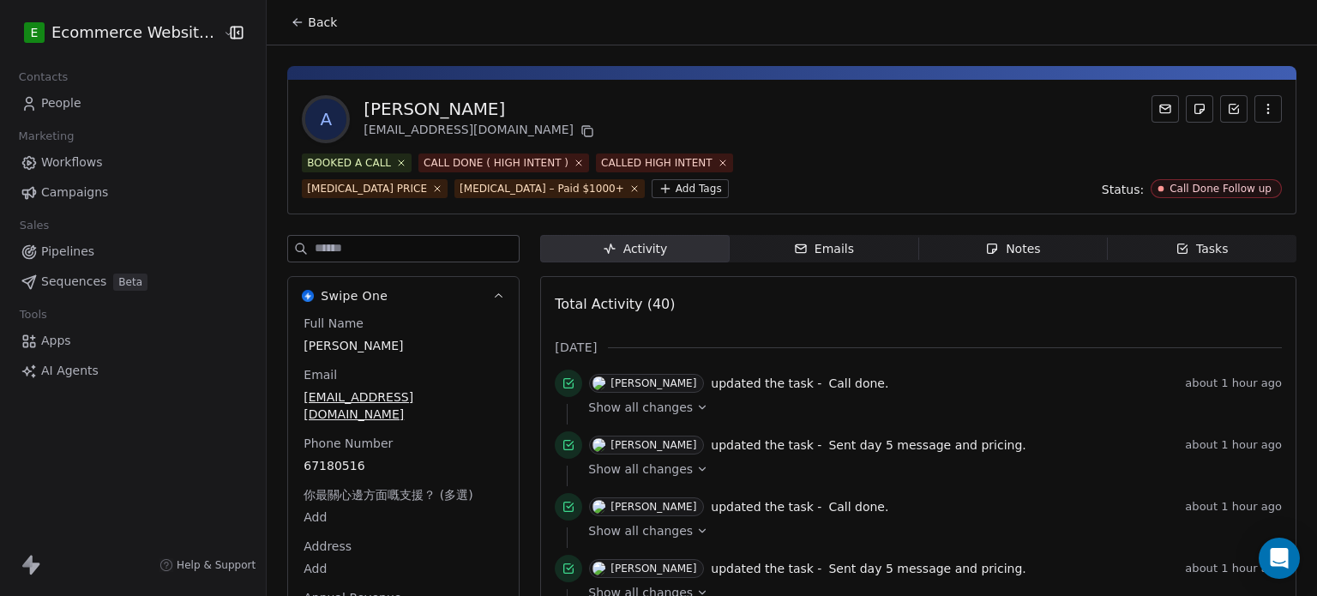
click at [294, 19] on icon at bounding box center [295, 20] width 3 height 3
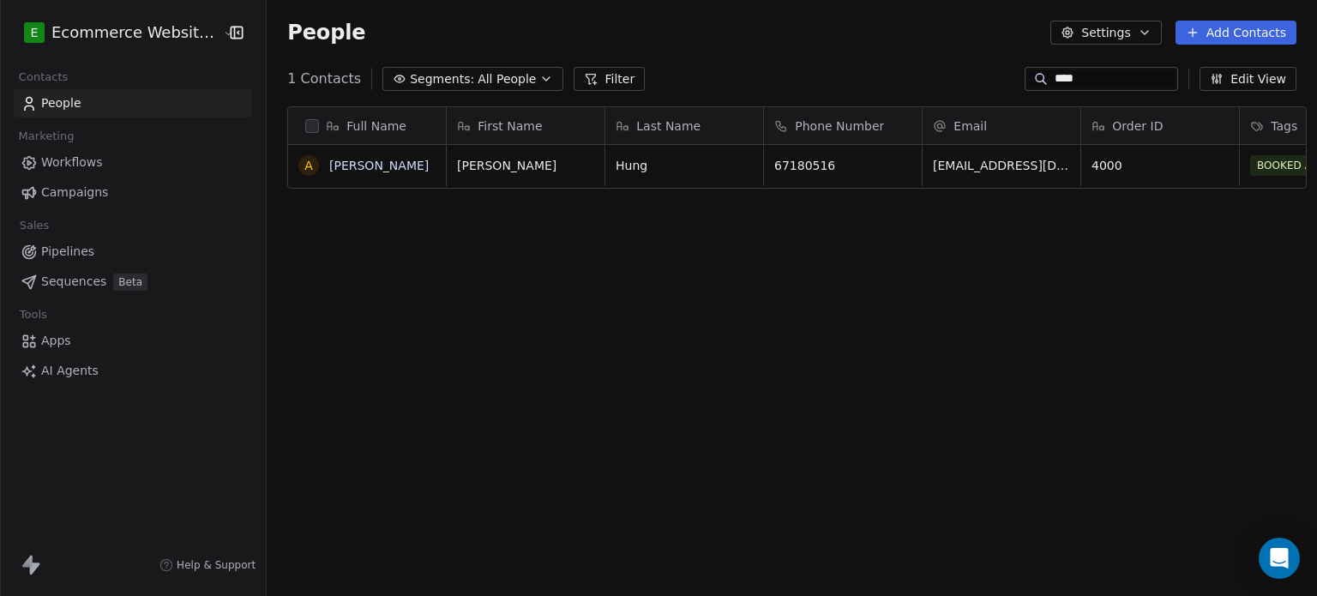
scroll to position [511, 1047]
click at [478, 75] on span "All People" at bounding box center [507, 79] width 58 height 18
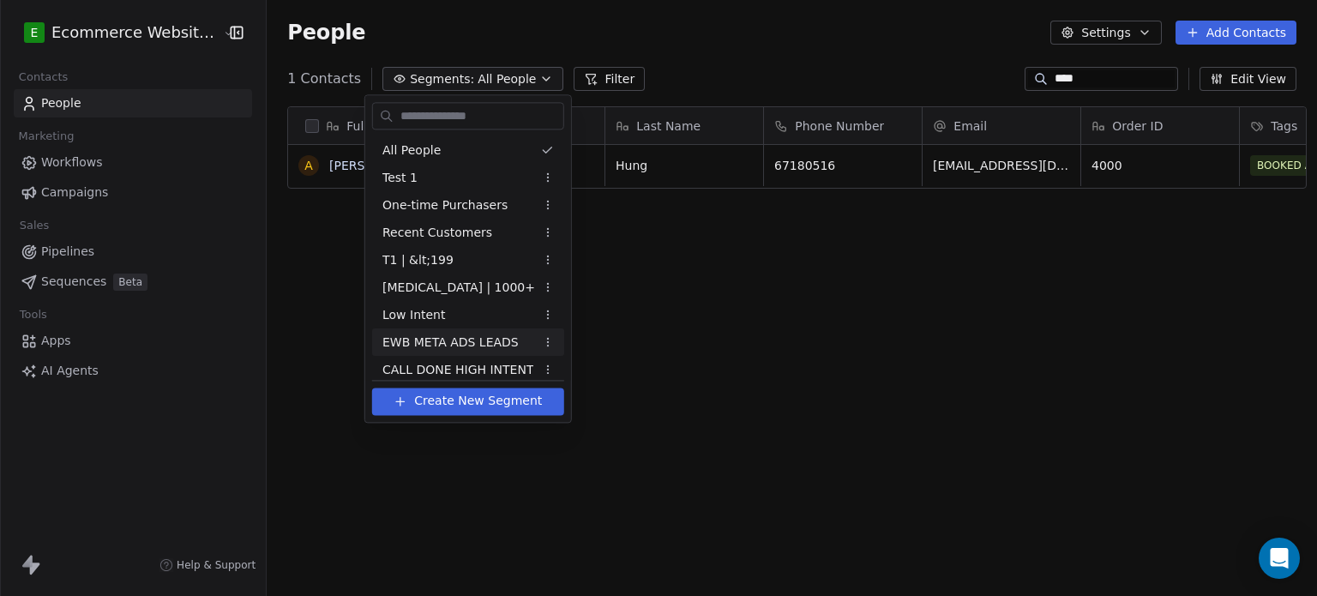
click at [451, 334] on span "EWB META ADS LEADS" at bounding box center [450, 343] width 136 height 18
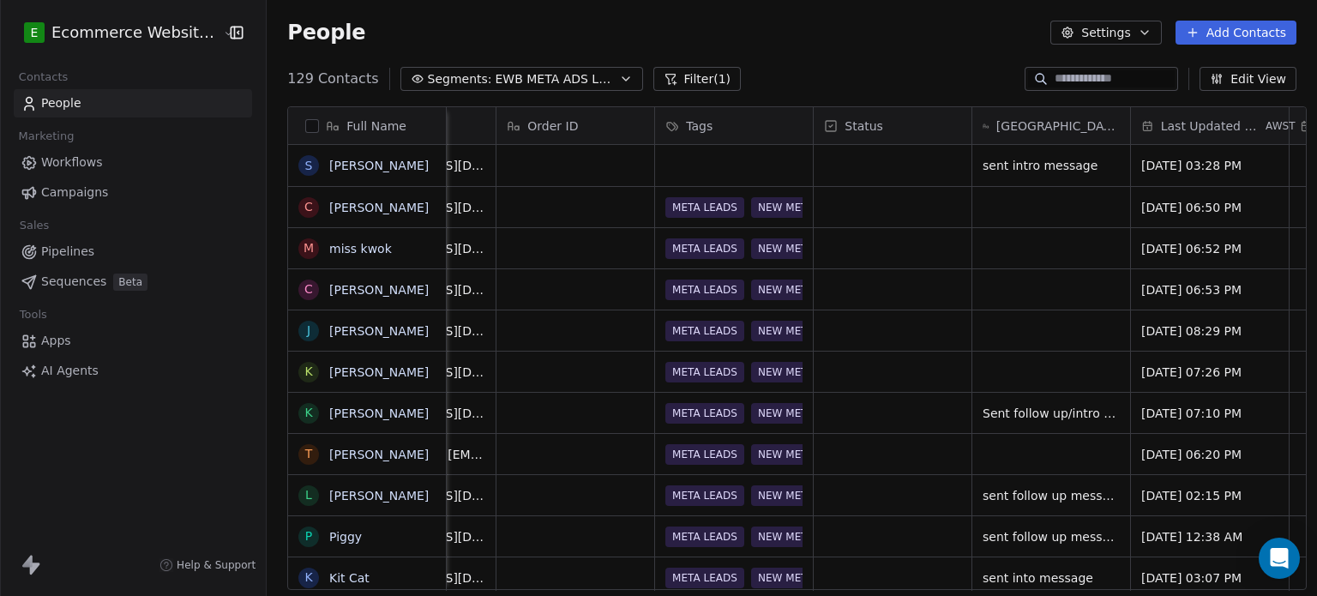
scroll to position [0, 0]
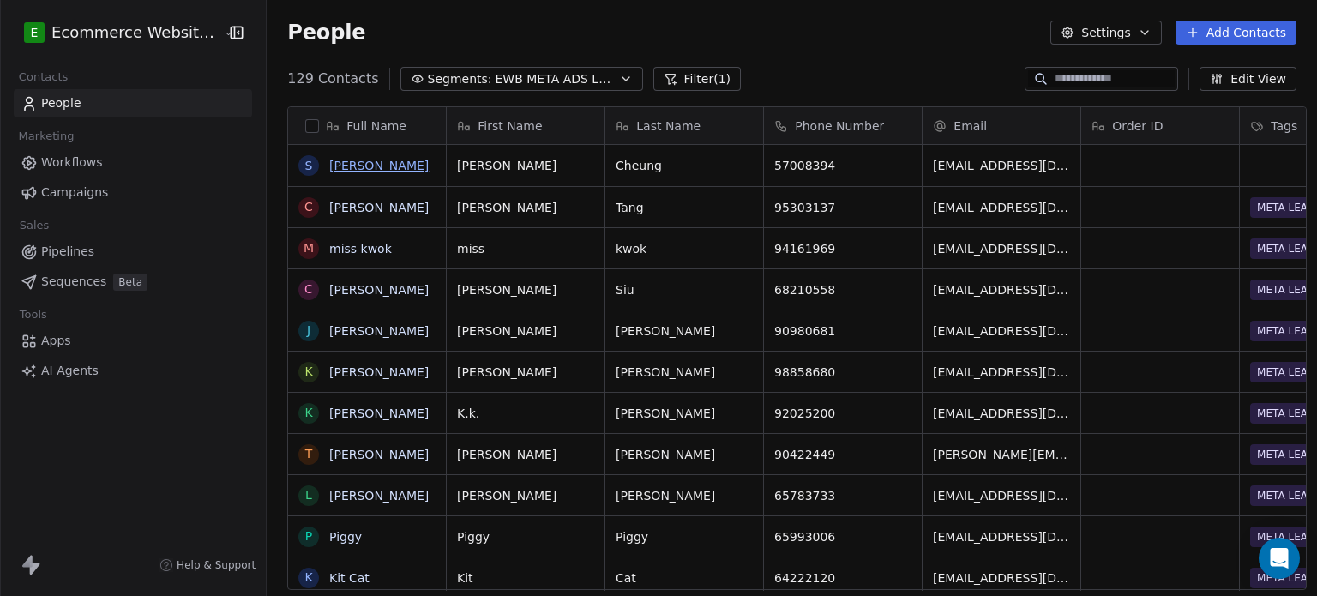
click at [389, 167] on link "[PERSON_NAME]" at bounding box center [378, 166] width 99 height 14
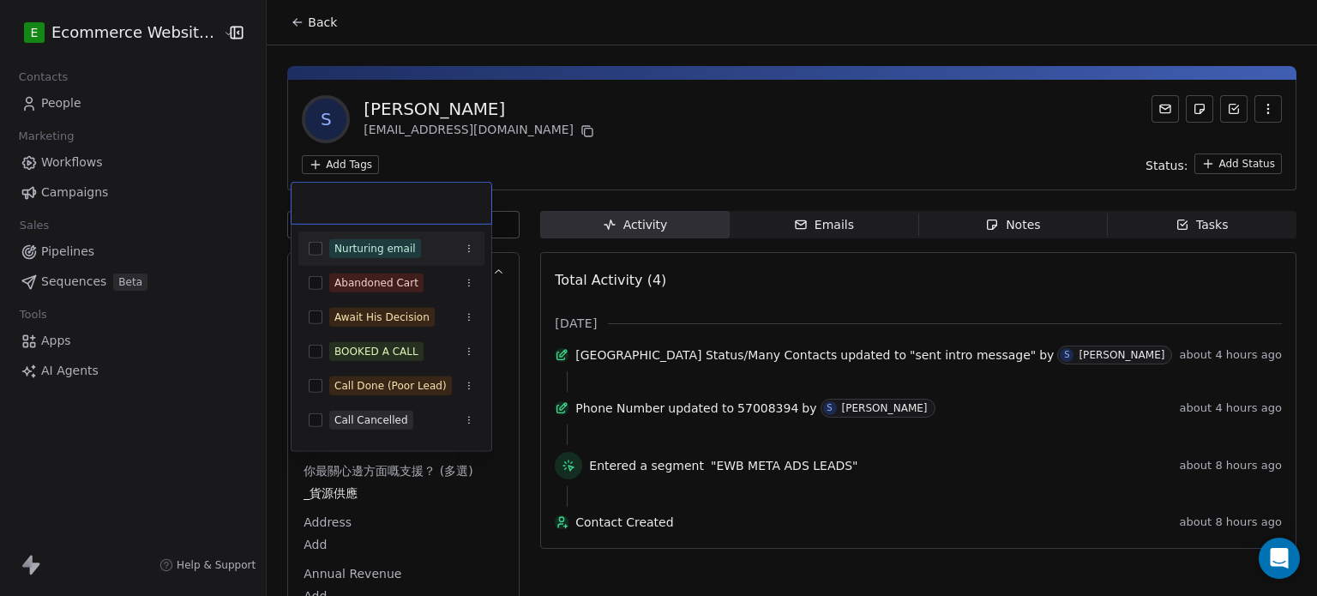
click at [328, 164] on html "E Ecommerce Website Builder Contacts People Marketing Workflows Campaigns Sales…" at bounding box center [658, 298] width 1317 height 596
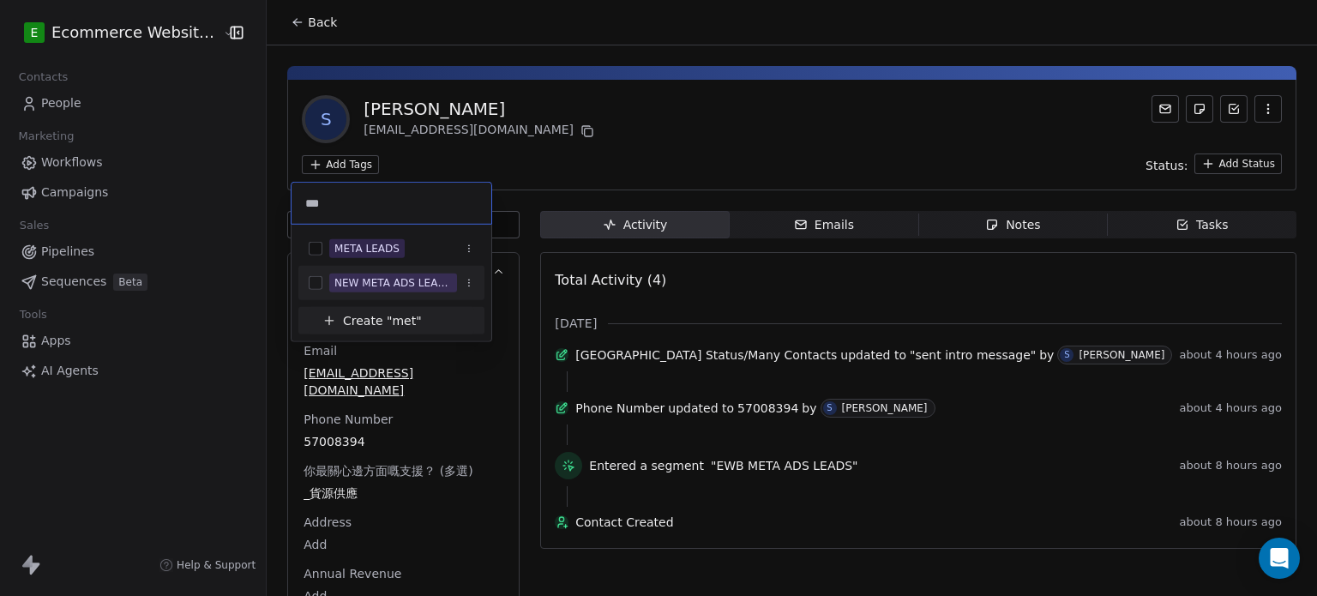
type input "***"
click at [407, 275] on div "NEW META ADS LEADS" at bounding box center [392, 282] width 117 height 15
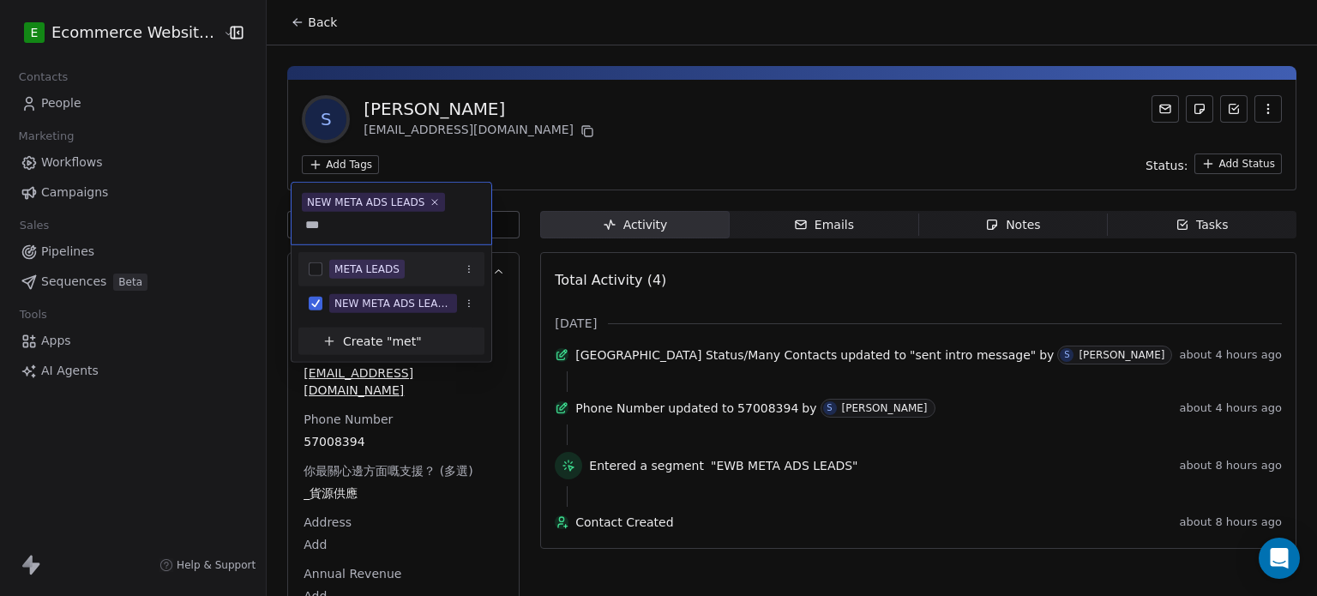
type input "***"
click at [409, 263] on div "META LEADS" at bounding box center [401, 269] width 145 height 19
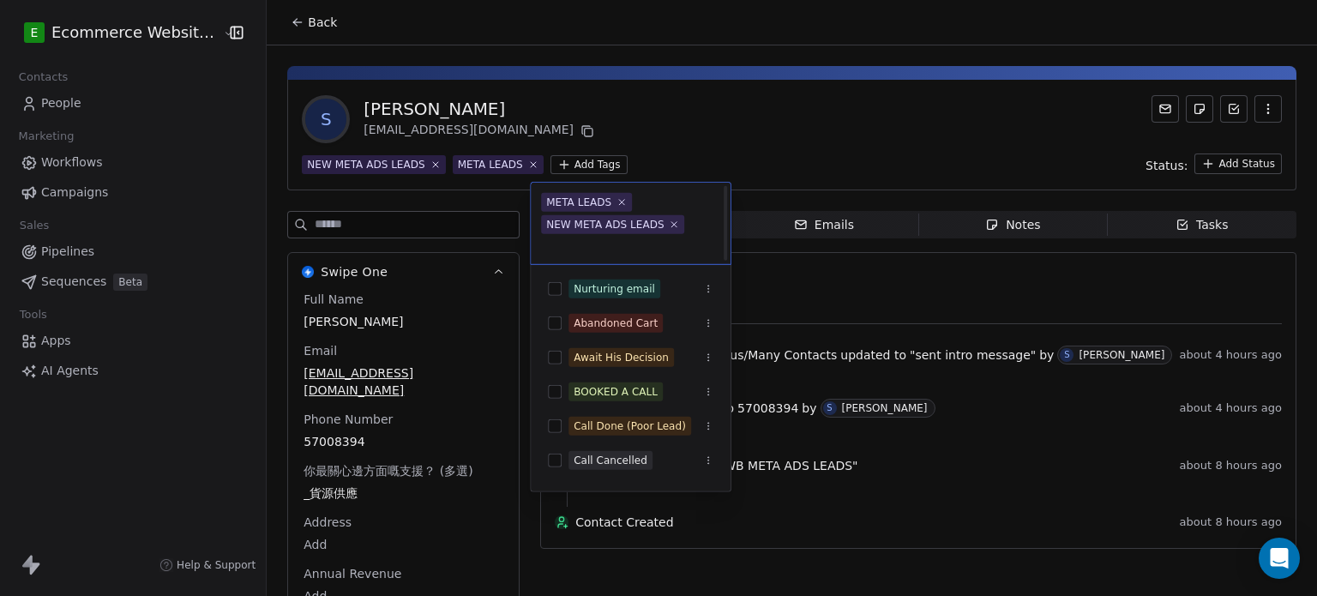
click at [639, 93] on html "E Ecommerce Website Builder Contacts People Marketing Workflows Campaigns Sales…" at bounding box center [658, 298] width 1317 height 596
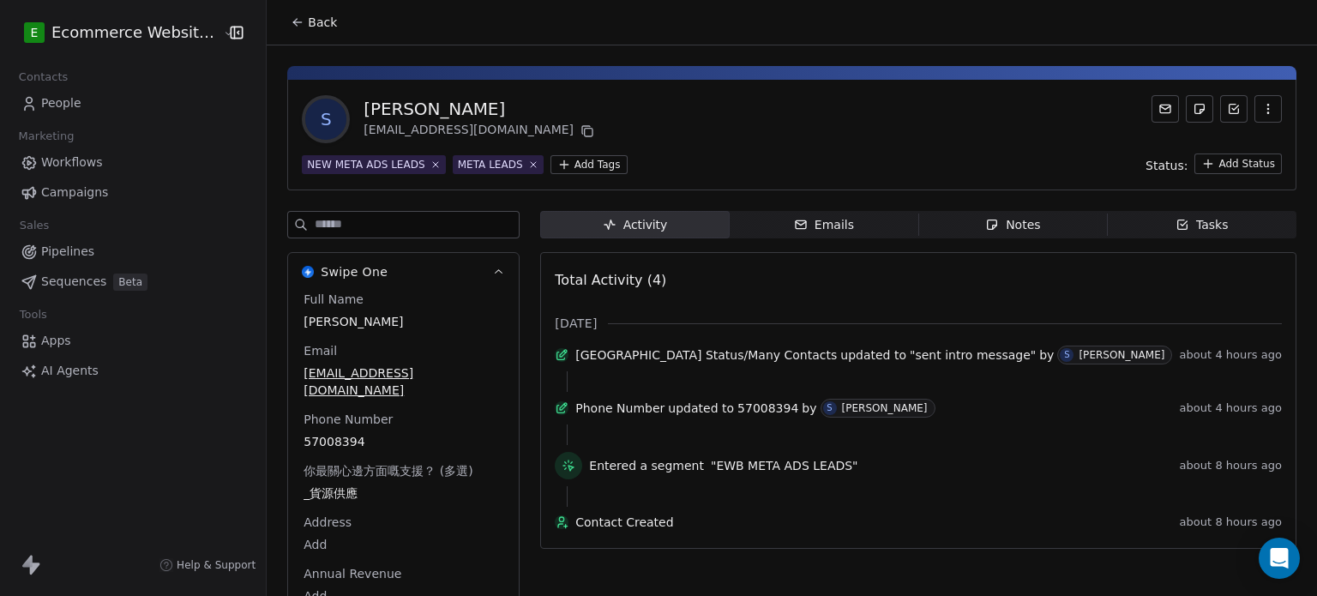
click at [296, 13] on button "Back" at bounding box center [313, 22] width 67 height 31
